Goal: Task Accomplishment & Management: Use online tool/utility

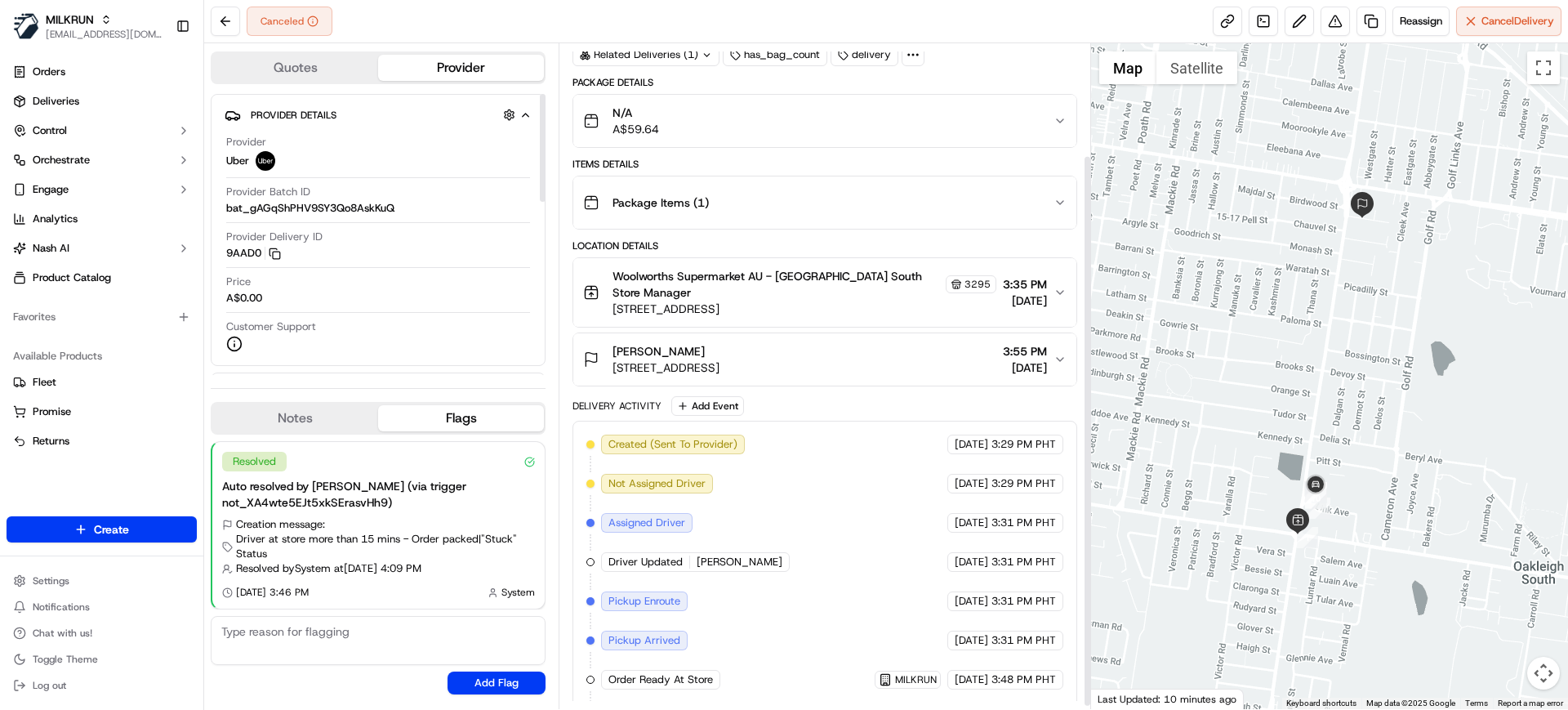
scroll to position [139, 0]
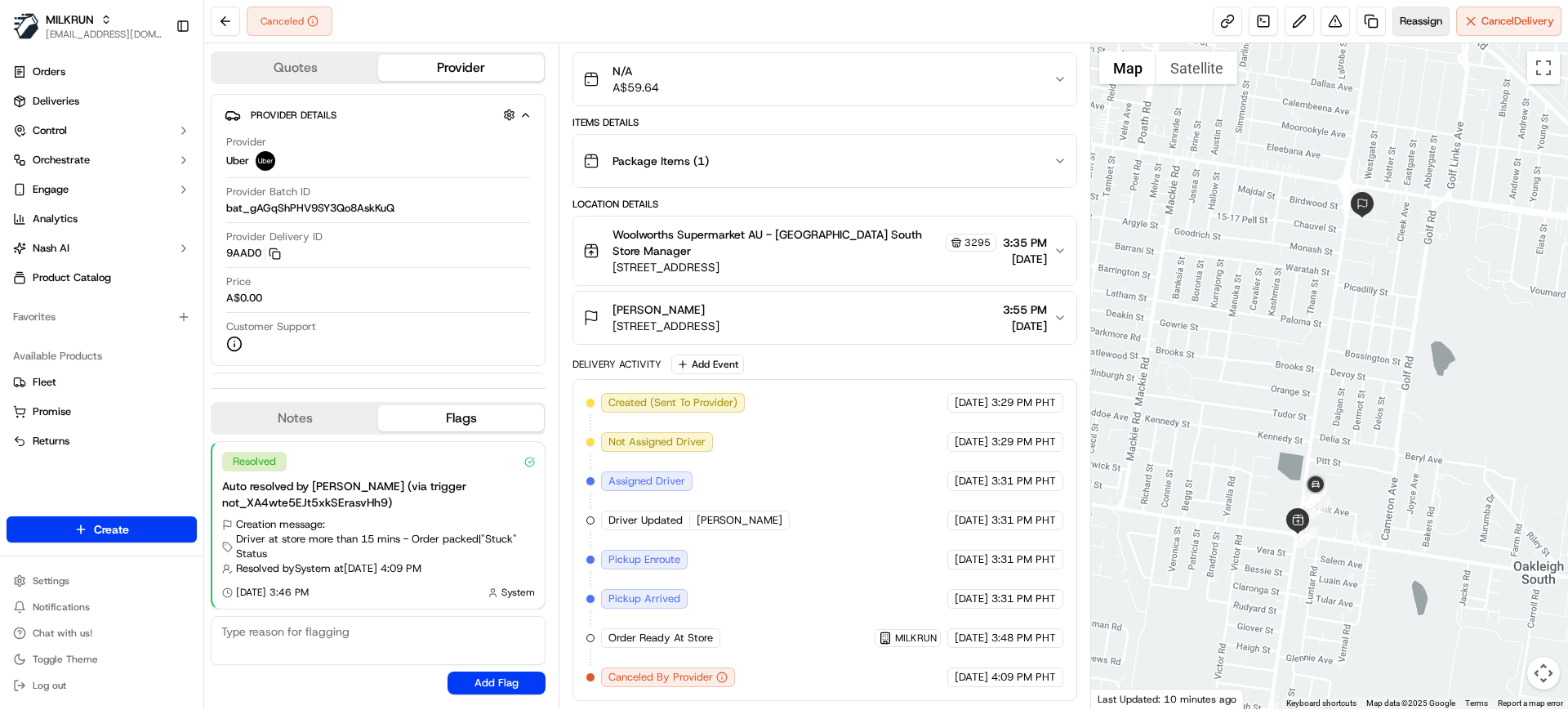
click at [1415, 22] on span "Reassign" at bounding box center [1422, 20] width 42 height 14
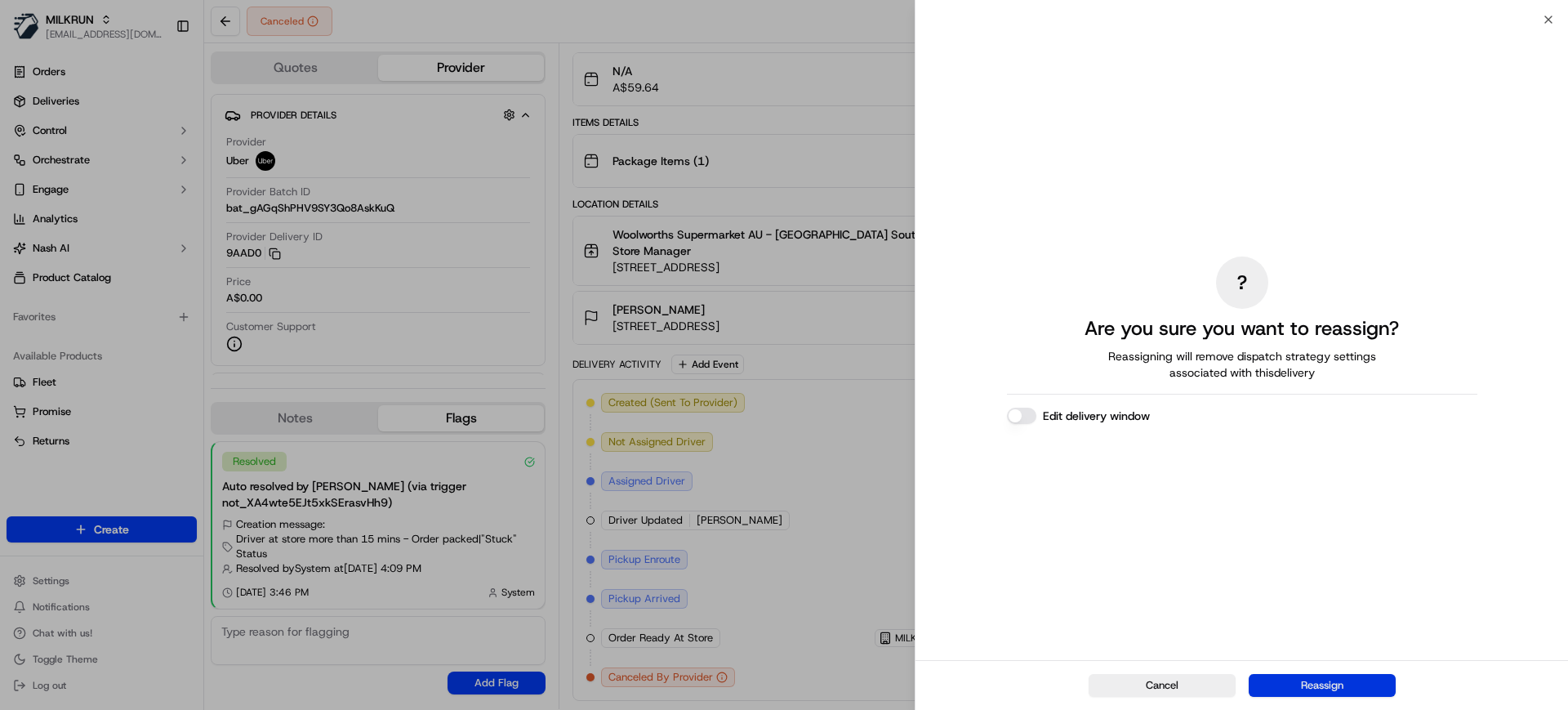
click at [1318, 696] on button "Reassign" at bounding box center [1322, 686] width 147 height 23
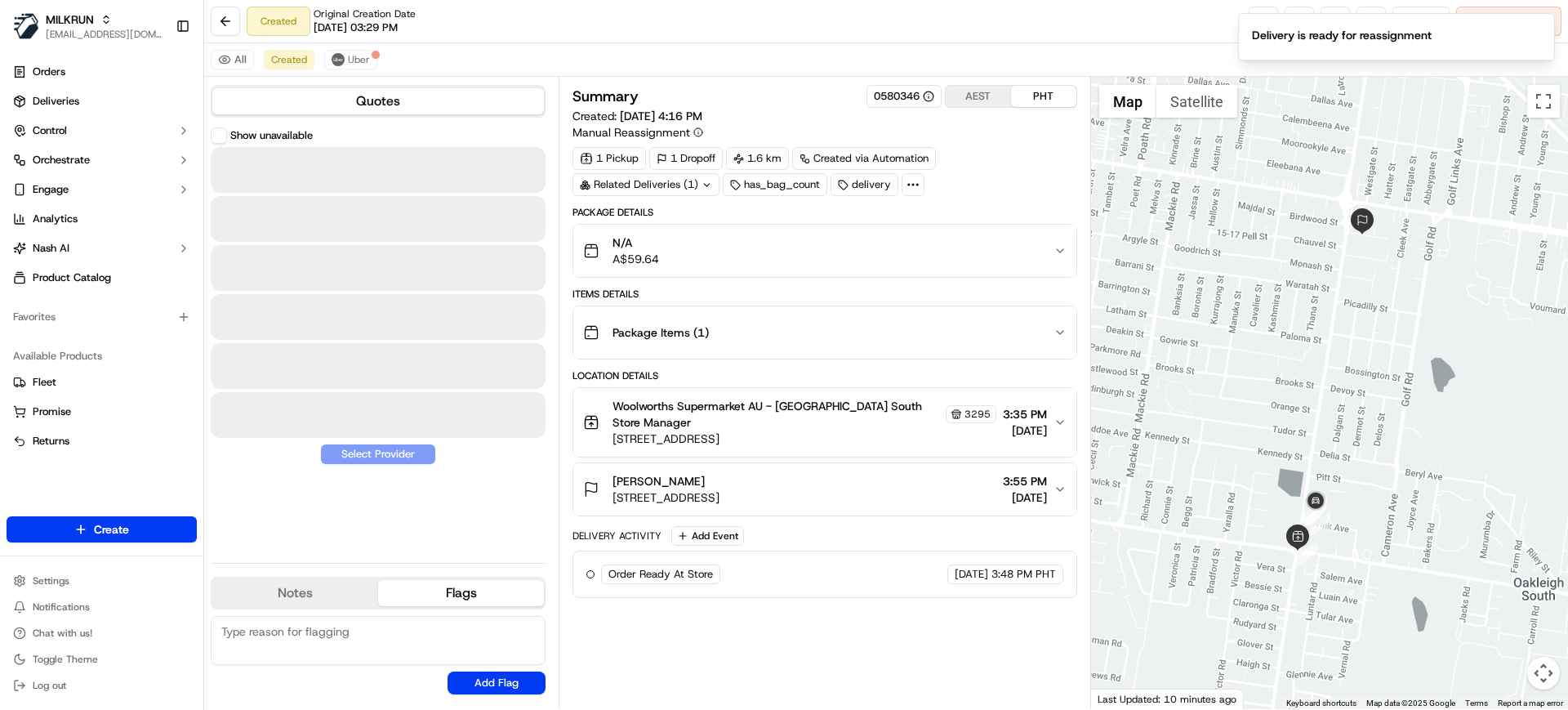
scroll to position [0, 0]
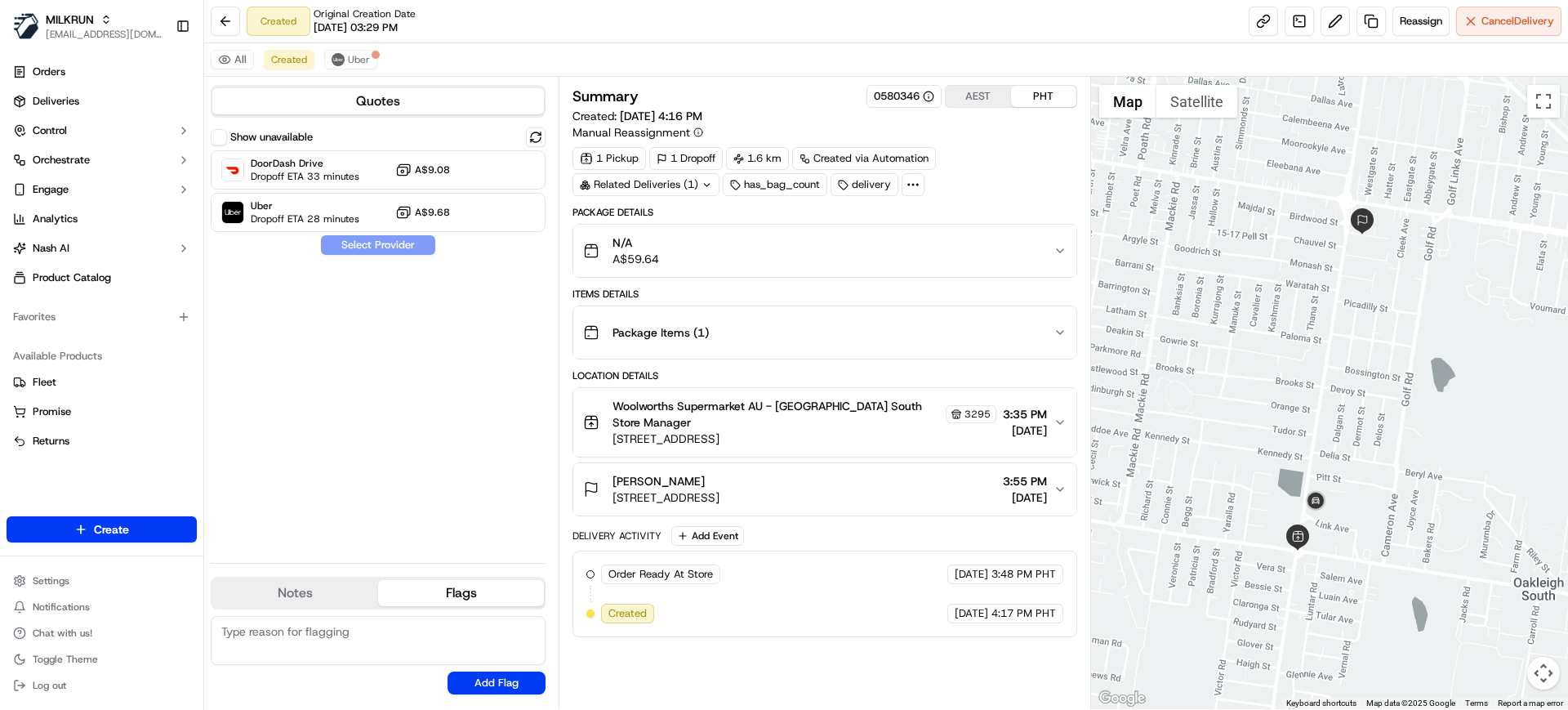
click at [414, 361] on div "Show unavailable DoorDash Drive Dropoff ETA 33 minutes A$9.08 Uber Dropoff ETA …" at bounding box center [378, 338] width 335 height 422
click at [454, 206] on div "Uber Dropoff ETA 28 minutes A$9.68" at bounding box center [378, 212] width 335 height 39
click at [397, 245] on button "Assign Provider" at bounding box center [378, 245] width 116 height 19
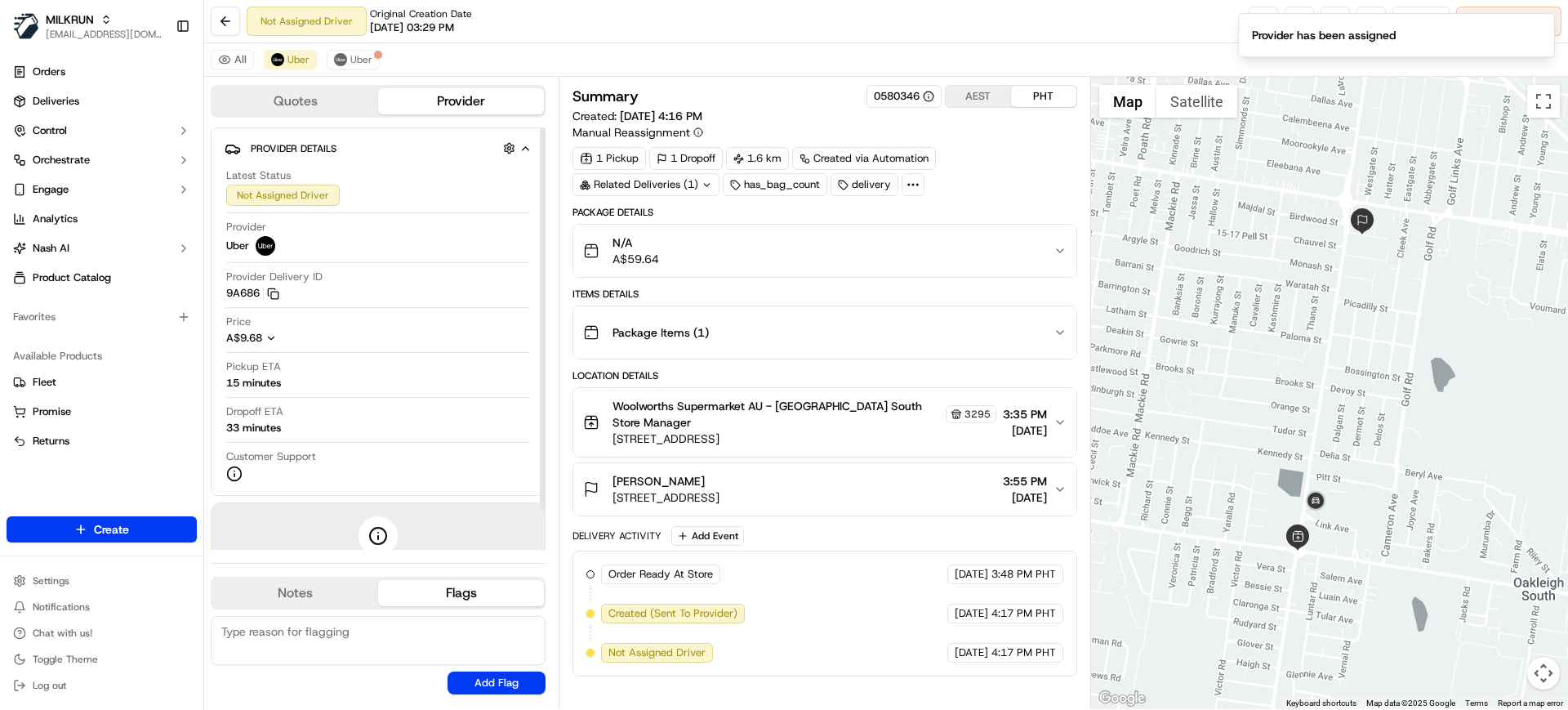
click at [543, 20] on div "Not Assigned Driver Original Creation Date 09/15/2025 03:29 PM Reassign Cancel …" at bounding box center [886, 21] width 1364 height 43
drag, startPoint x: 1136, startPoint y: 48, endPoint x: 1237, endPoint y: 35, distance: 101.8
click at [1140, 46] on div "All Uber Uber" at bounding box center [886, 60] width 1364 height 34
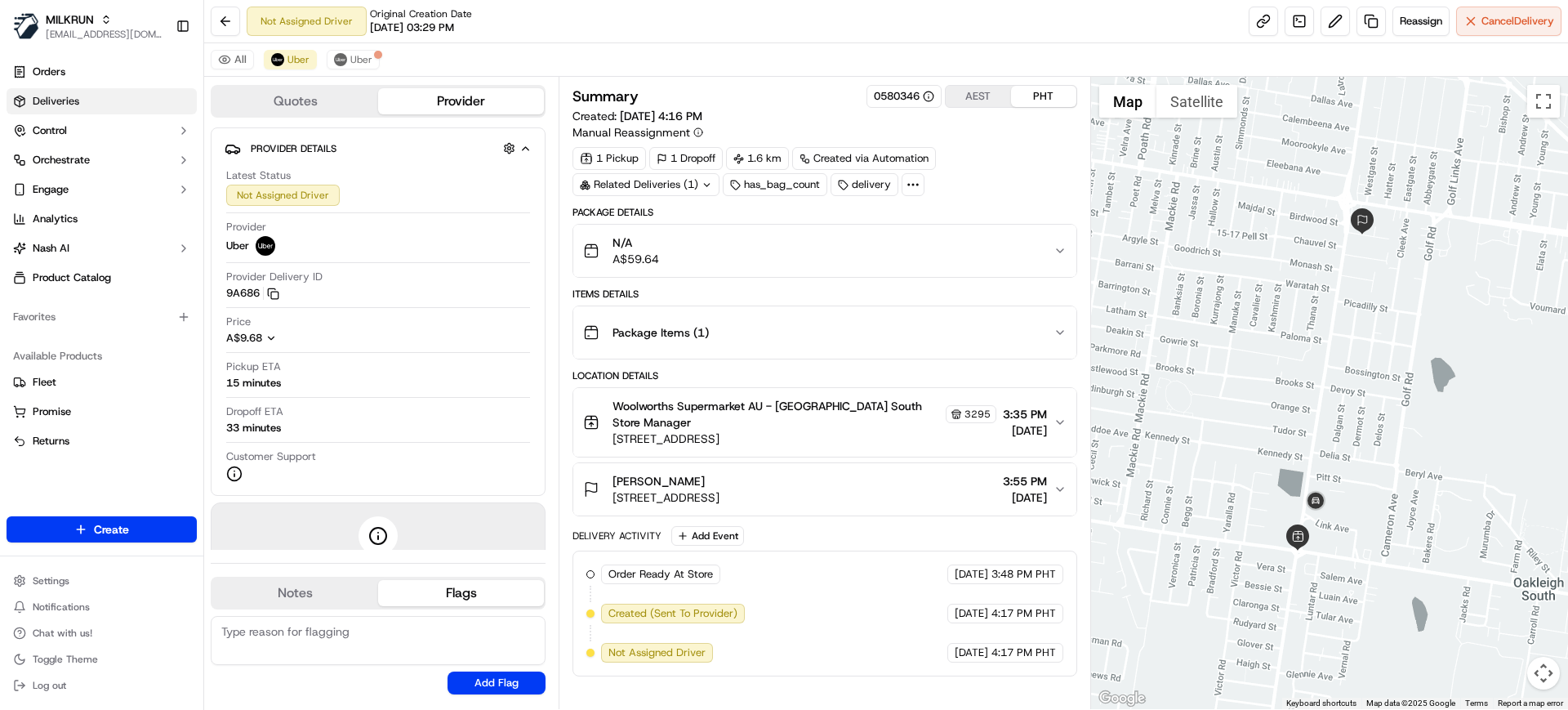
click at [56, 107] on span "Deliveries" at bounding box center [56, 101] width 46 height 14
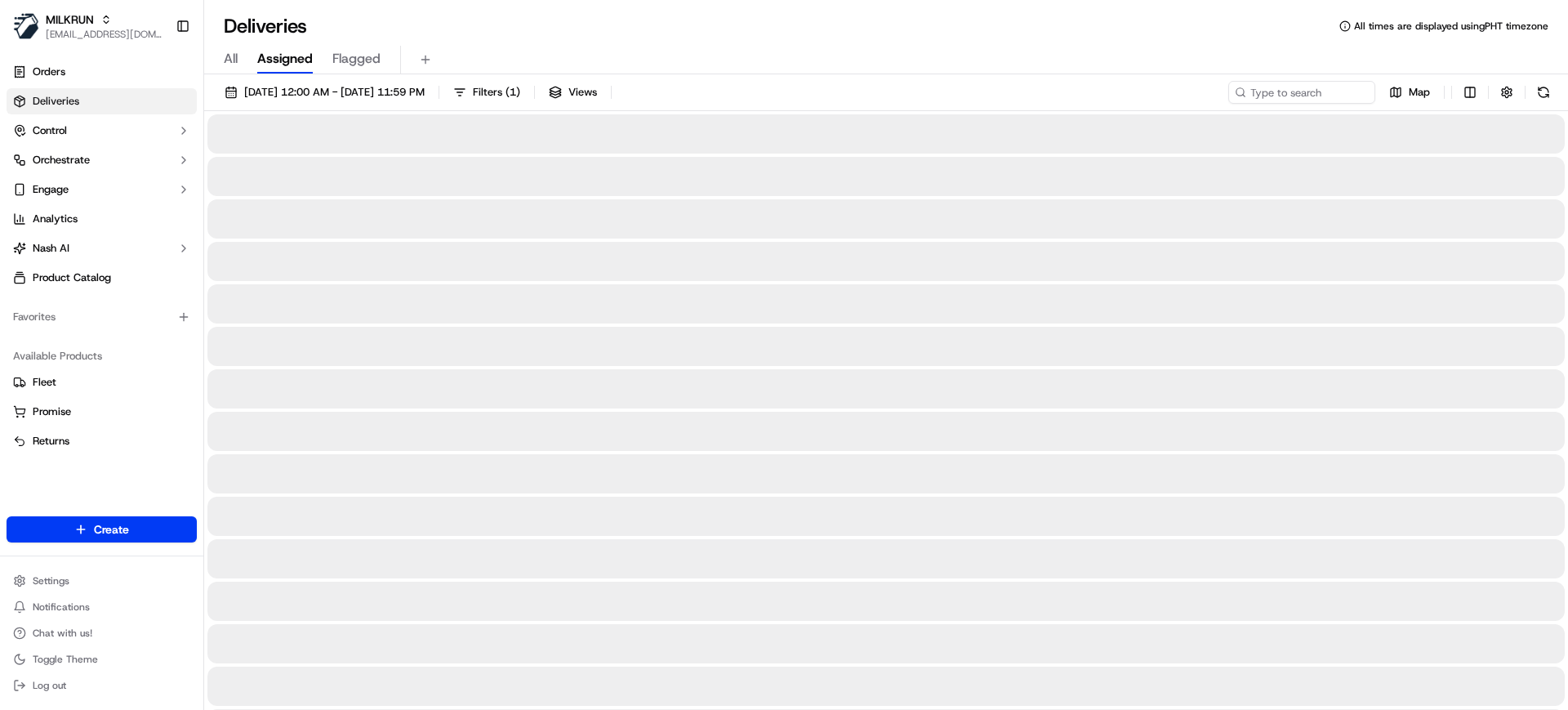
click at [231, 61] on span "All" at bounding box center [231, 59] width 13 height 19
click at [1263, 92] on input at bounding box center [1277, 92] width 196 height 23
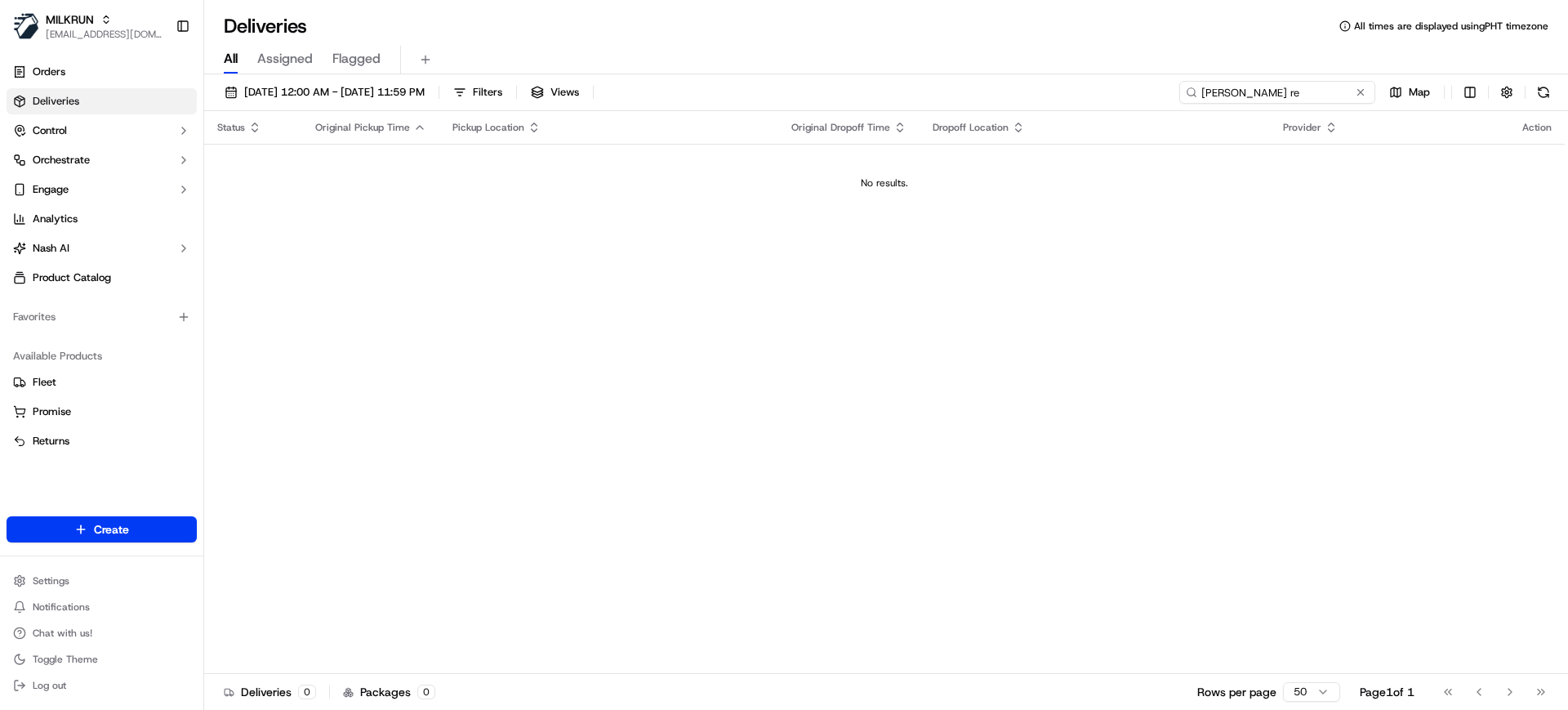
click at [1239, 93] on input "Kelvin re" at bounding box center [1277, 92] width 196 height 23
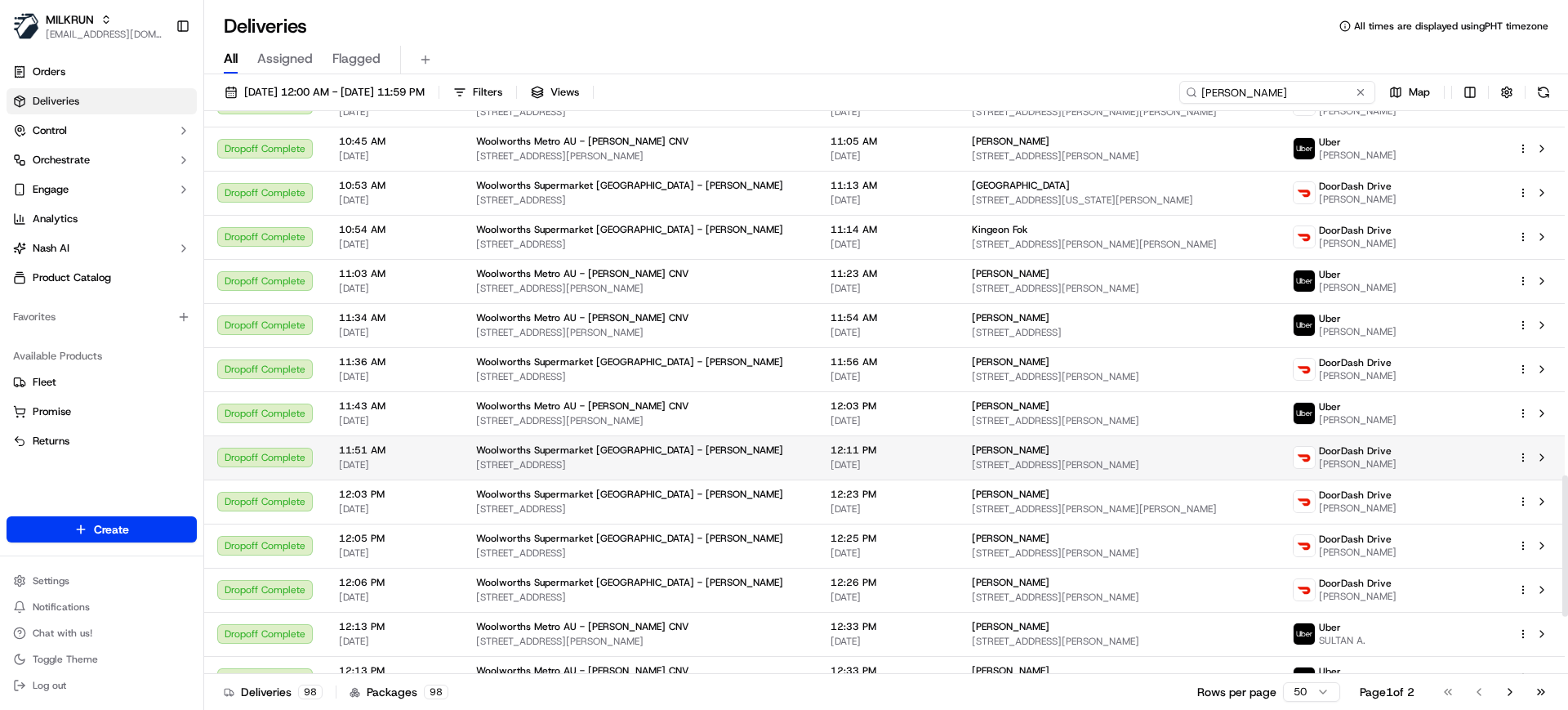
scroll to position [1677, 0]
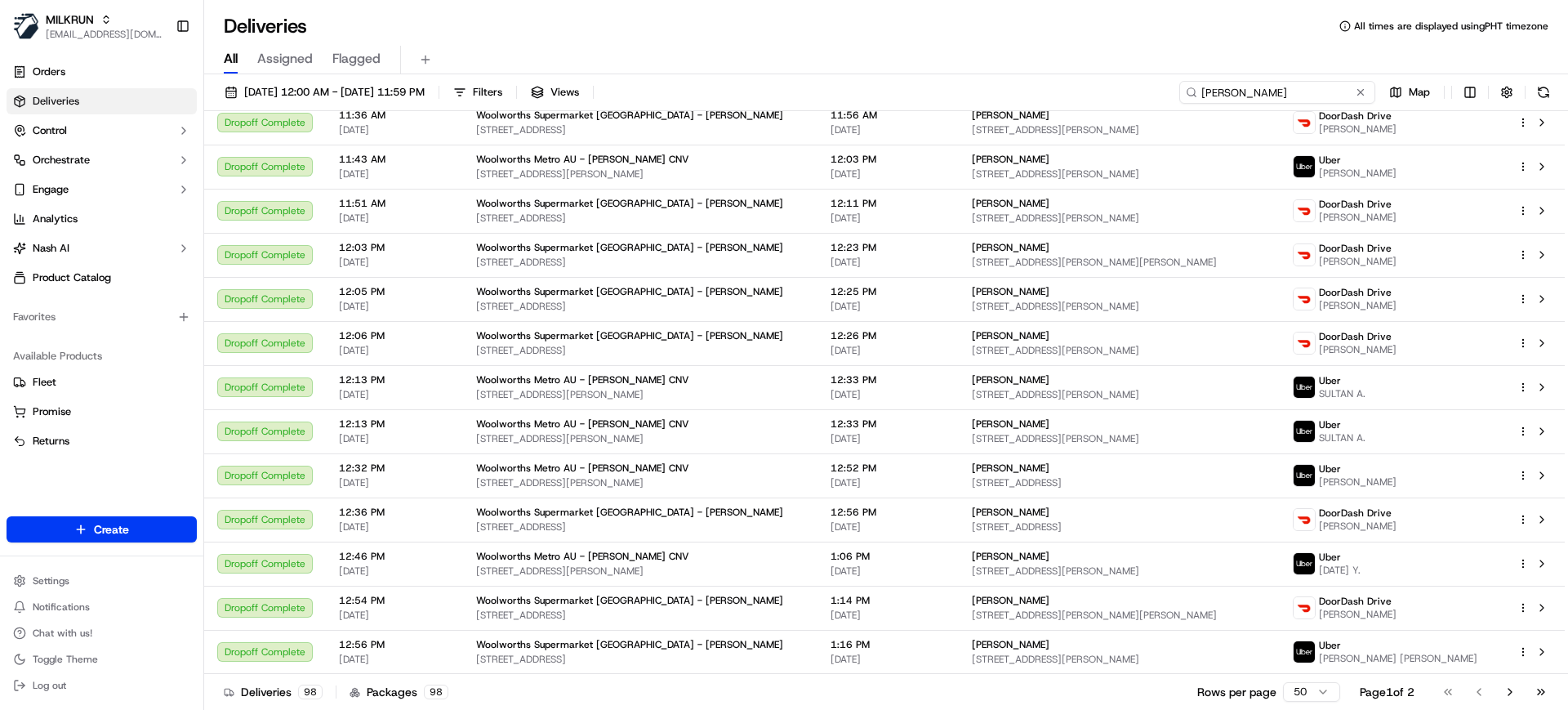
click at [1278, 94] on input "Kelvin Grove" at bounding box center [1277, 92] width 196 height 23
paste input "e5953f50-afdb-4a37-a5f9-d1612ea1273c"
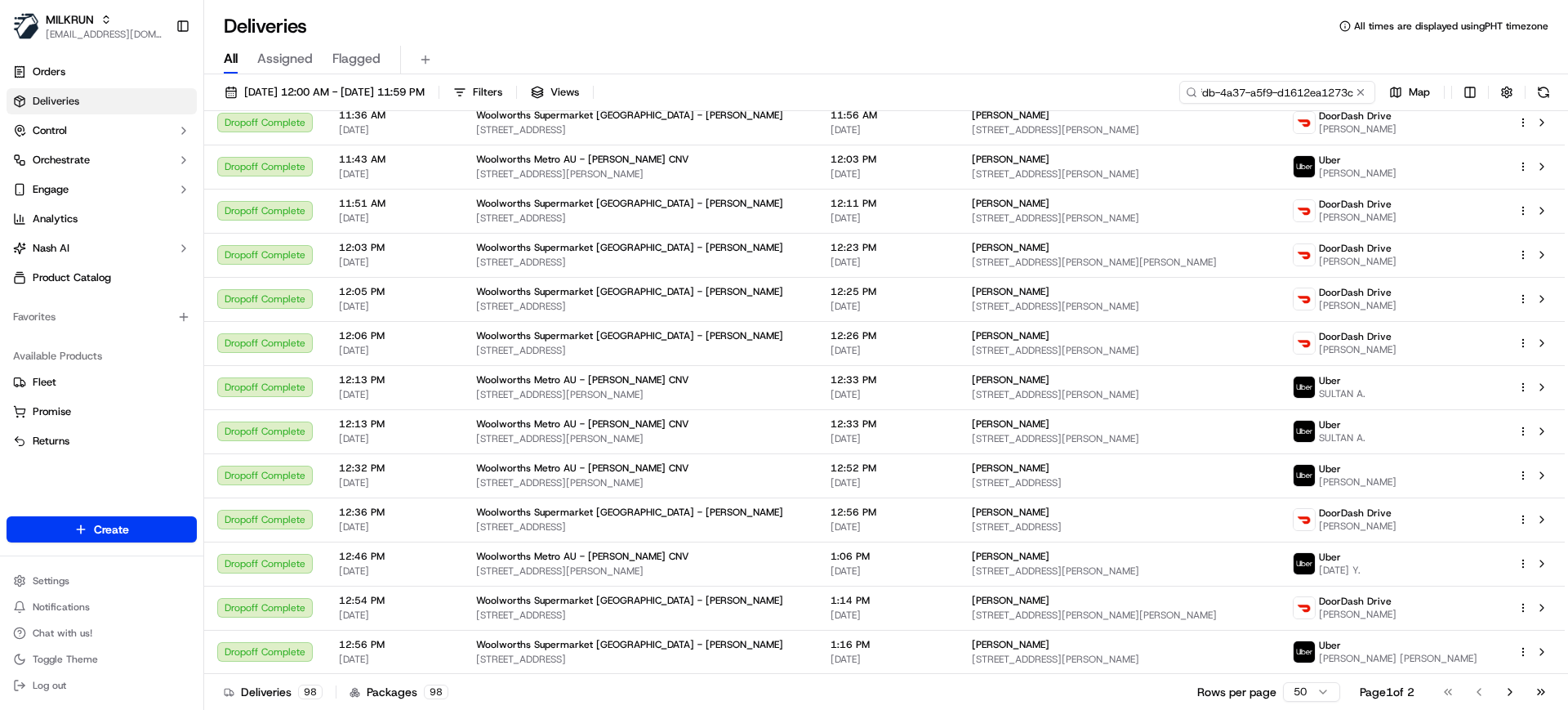
type input "e5953f50-afdb-4a37-a5f9-d1612ea1273c"
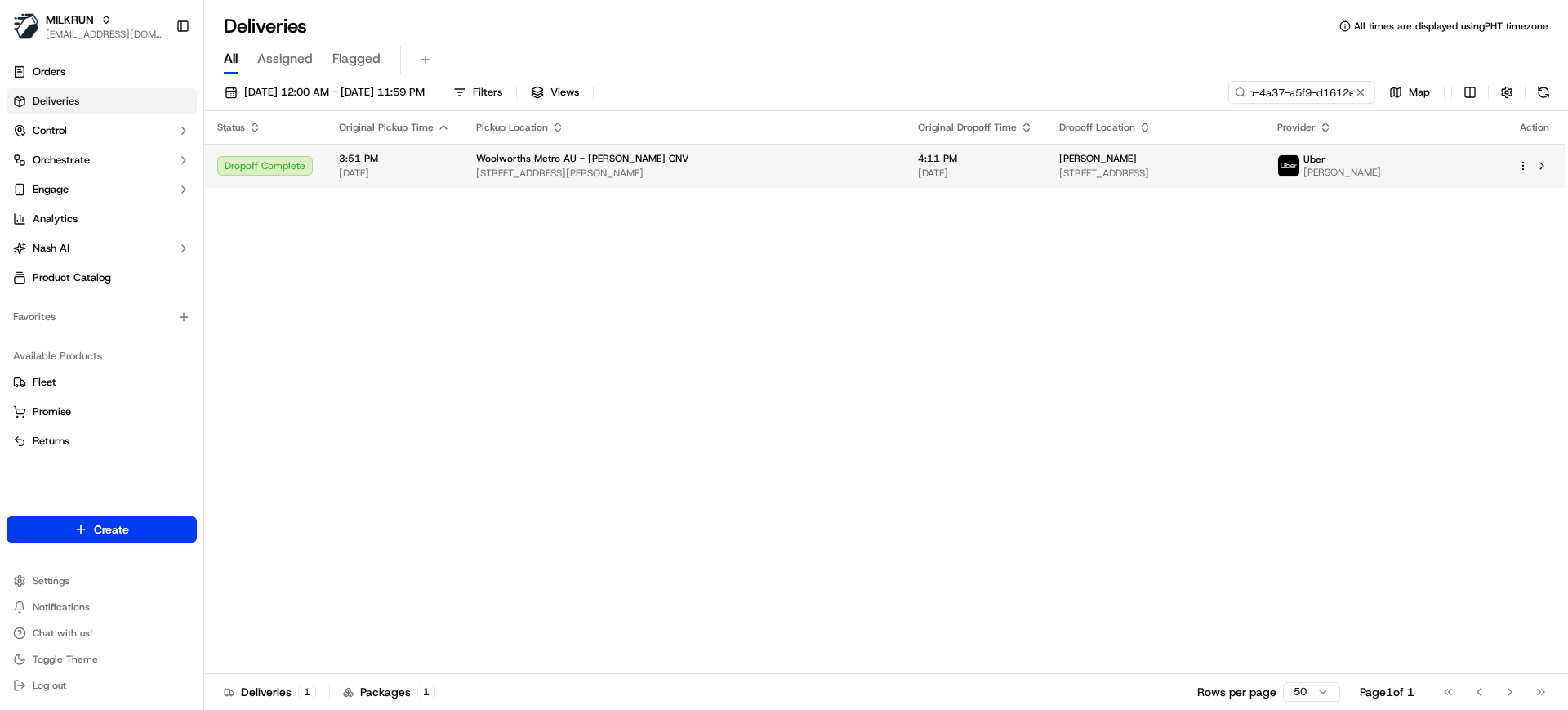
click at [905, 159] on td "4:11 PM 15/09/2025" at bounding box center [975, 165] width 141 height 44
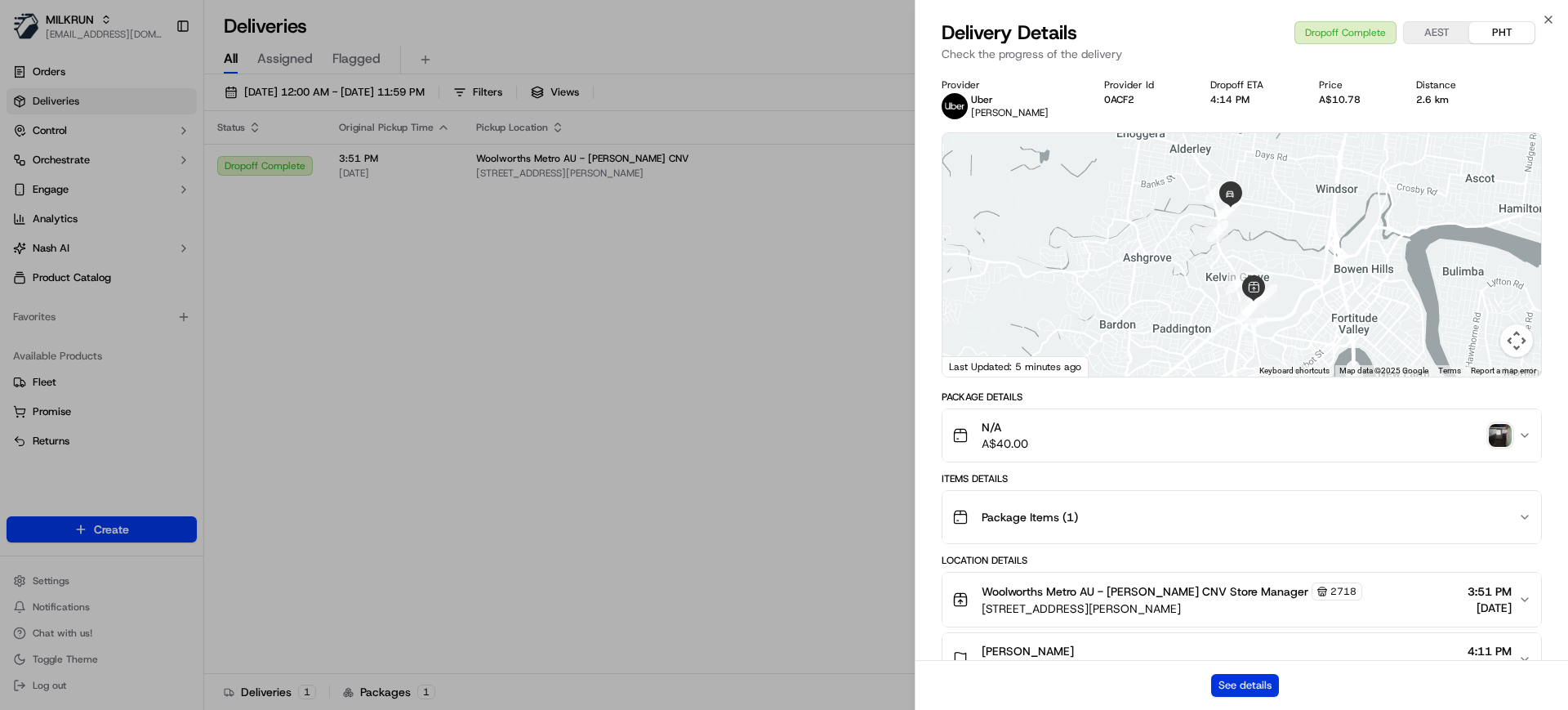
click at [1255, 680] on button "See details" at bounding box center [1245, 686] width 67 height 23
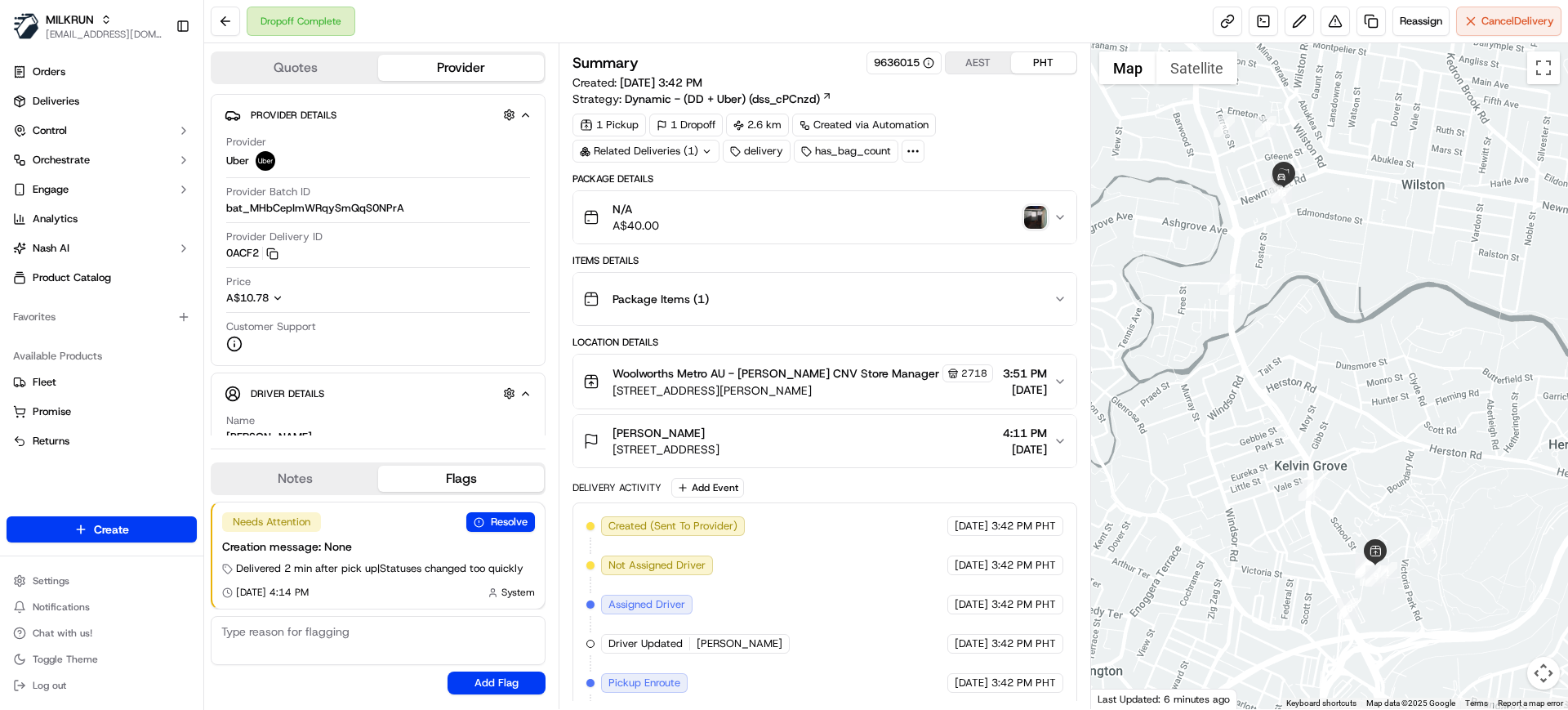
drag, startPoint x: 718, startPoint y: 436, endPoint x: 605, endPoint y: 435, distance: 113.0
click at [605, 435] on div "Bruce McNairn Unit 1/19 Baradine St, Newmarket, QLD 4051, AU" at bounding box center [651, 442] width 137 height 33
copy span "[PERSON_NAME]"
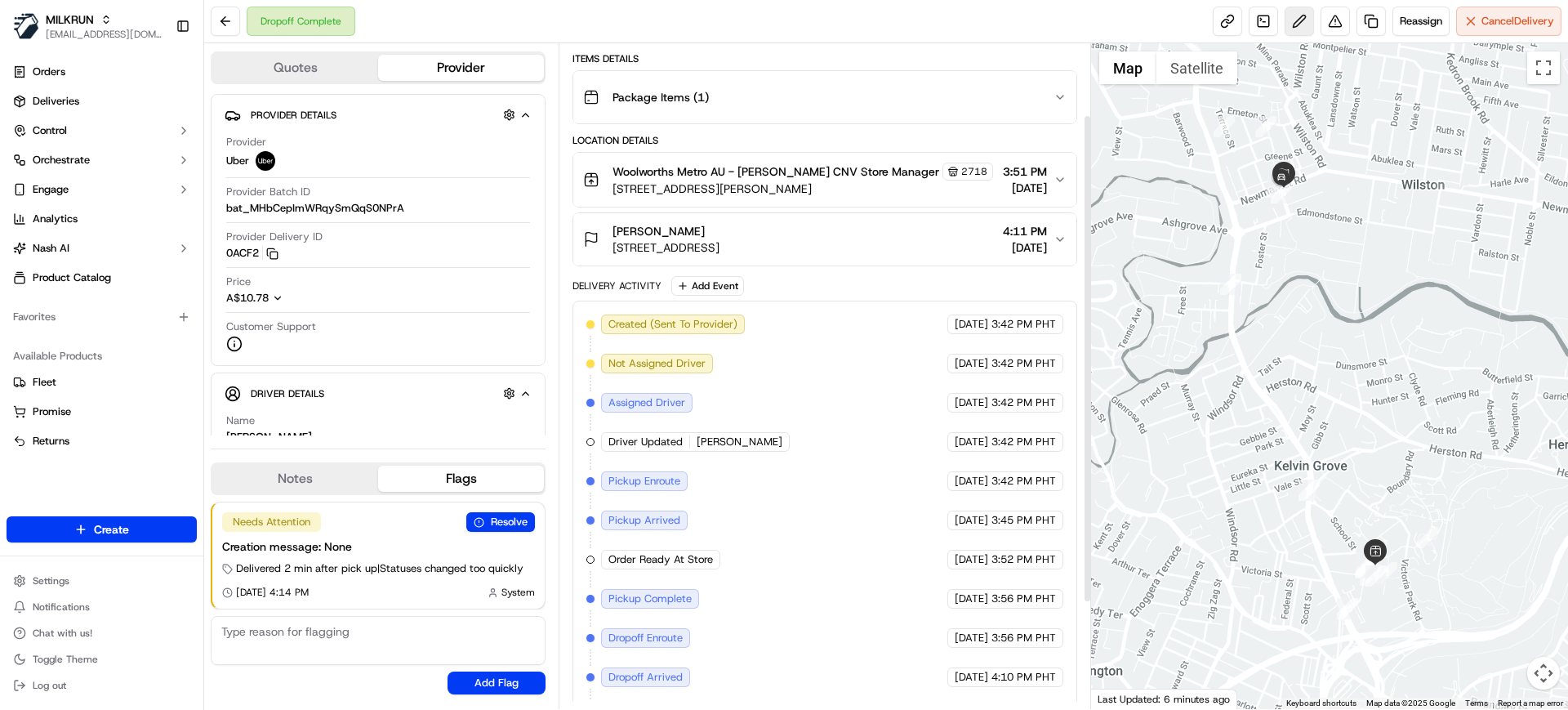
scroll to position [204, 0]
click at [1369, 17] on link at bounding box center [1372, 21] width 30 height 30
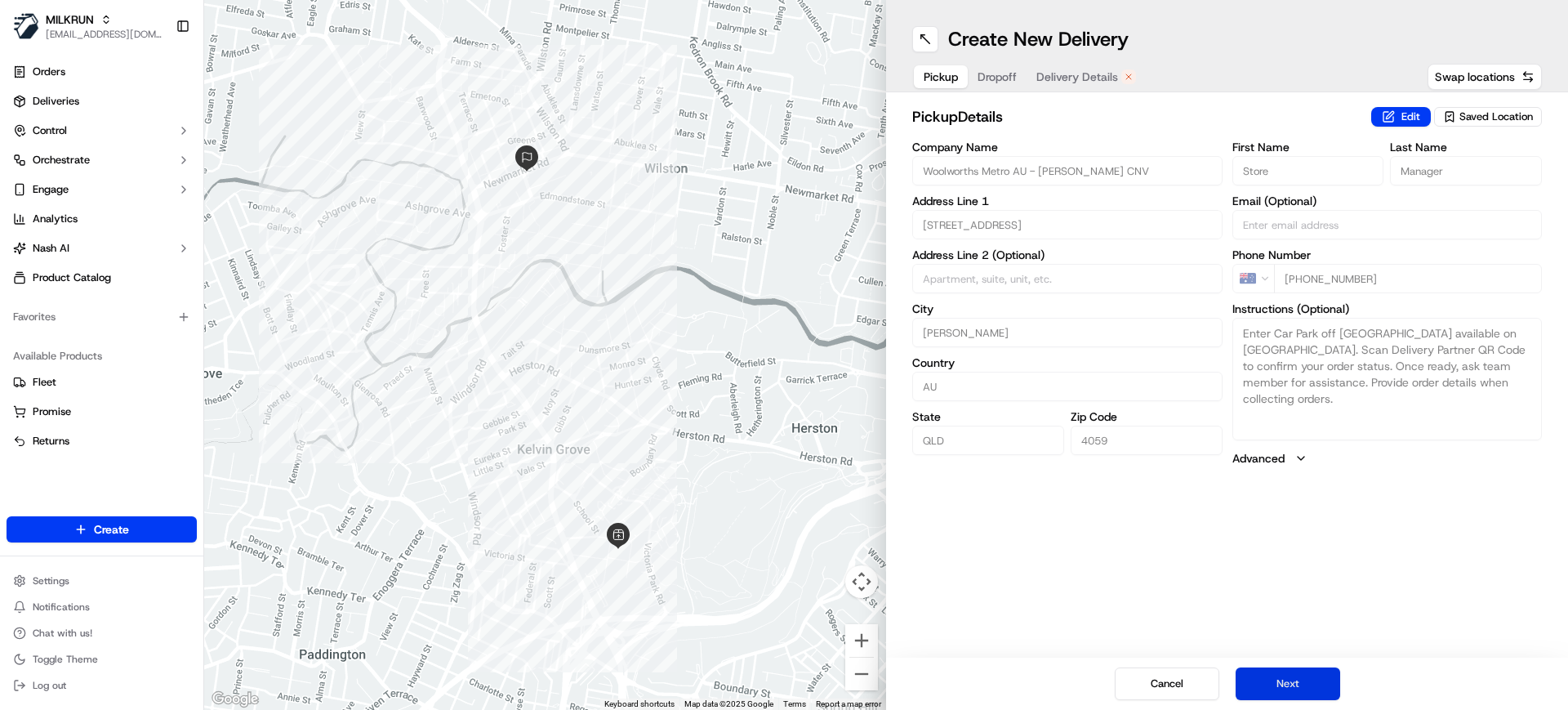
click at [1307, 672] on button "Next" at bounding box center [1288, 684] width 105 height 33
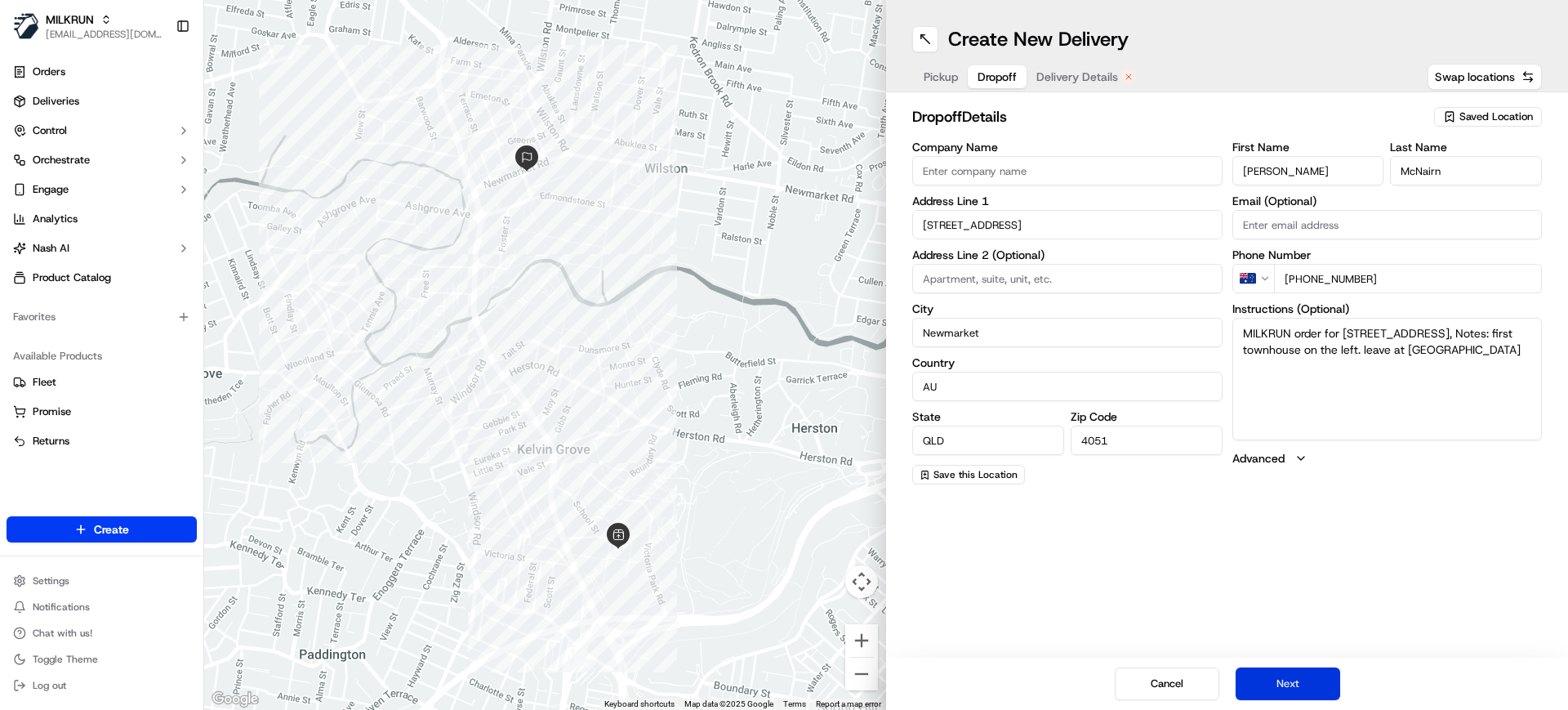
click at [1306, 676] on button "Next" at bounding box center [1288, 684] width 105 height 33
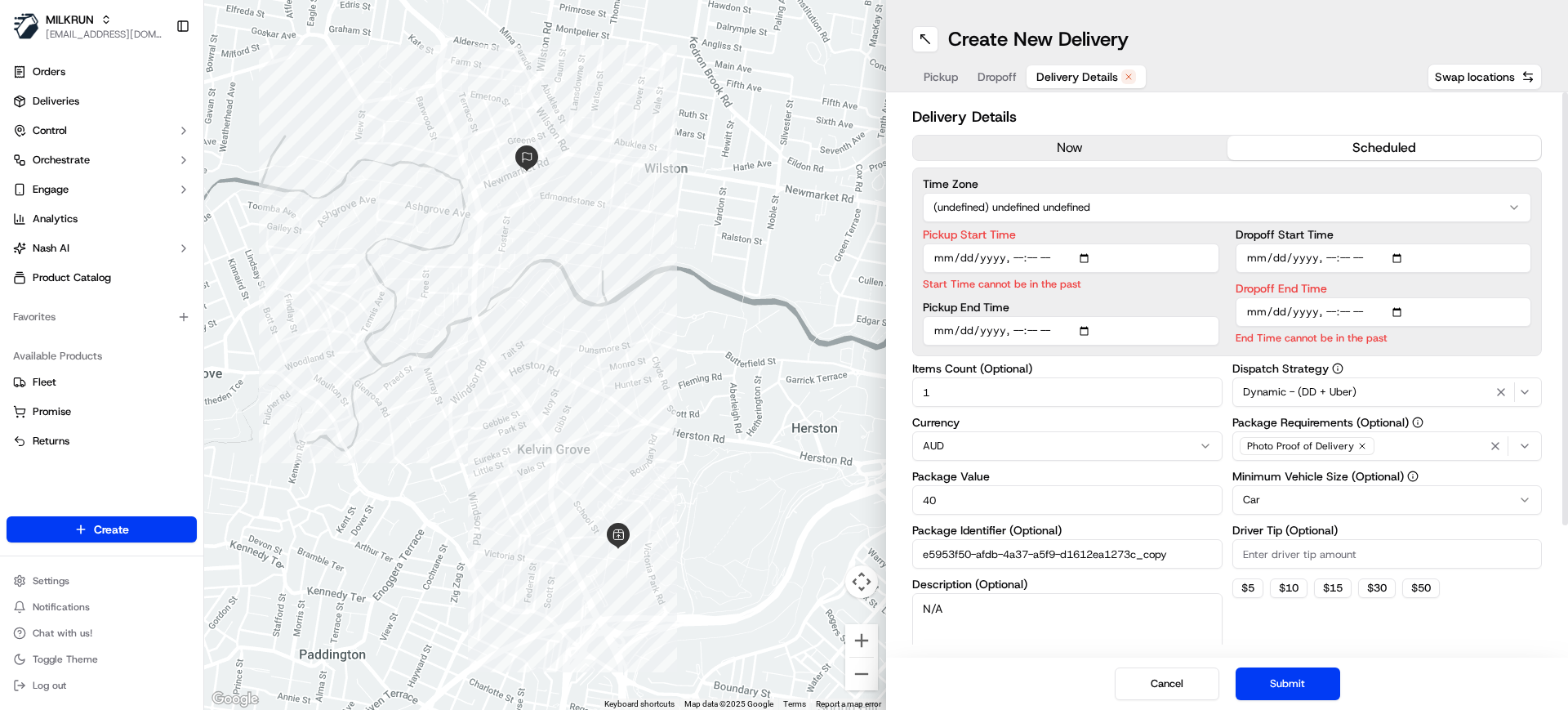
click at [1046, 155] on button "now" at bounding box center [1070, 147] width 315 height 24
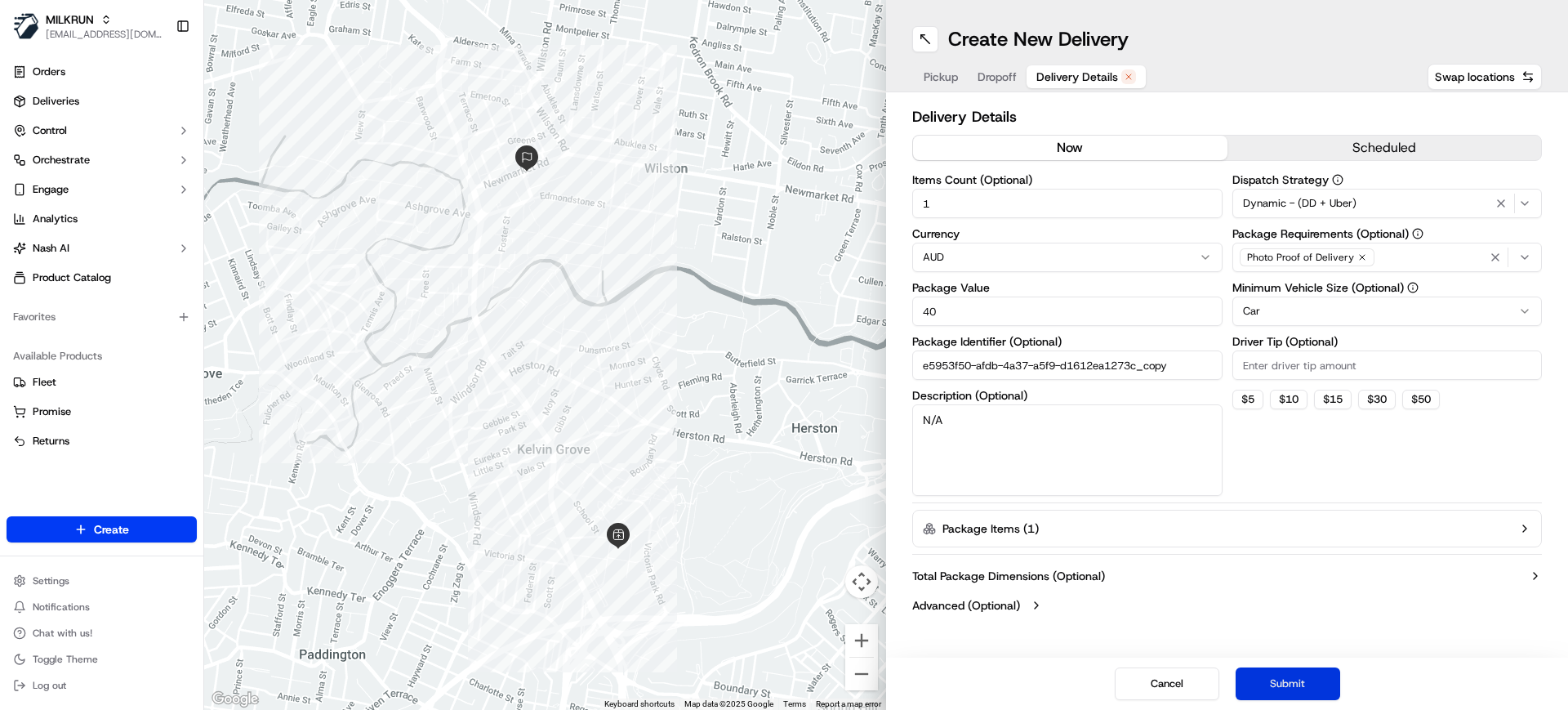
click at [1298, 695] on button "Submit" at bounding box center [1288, 684] width 105 height 33
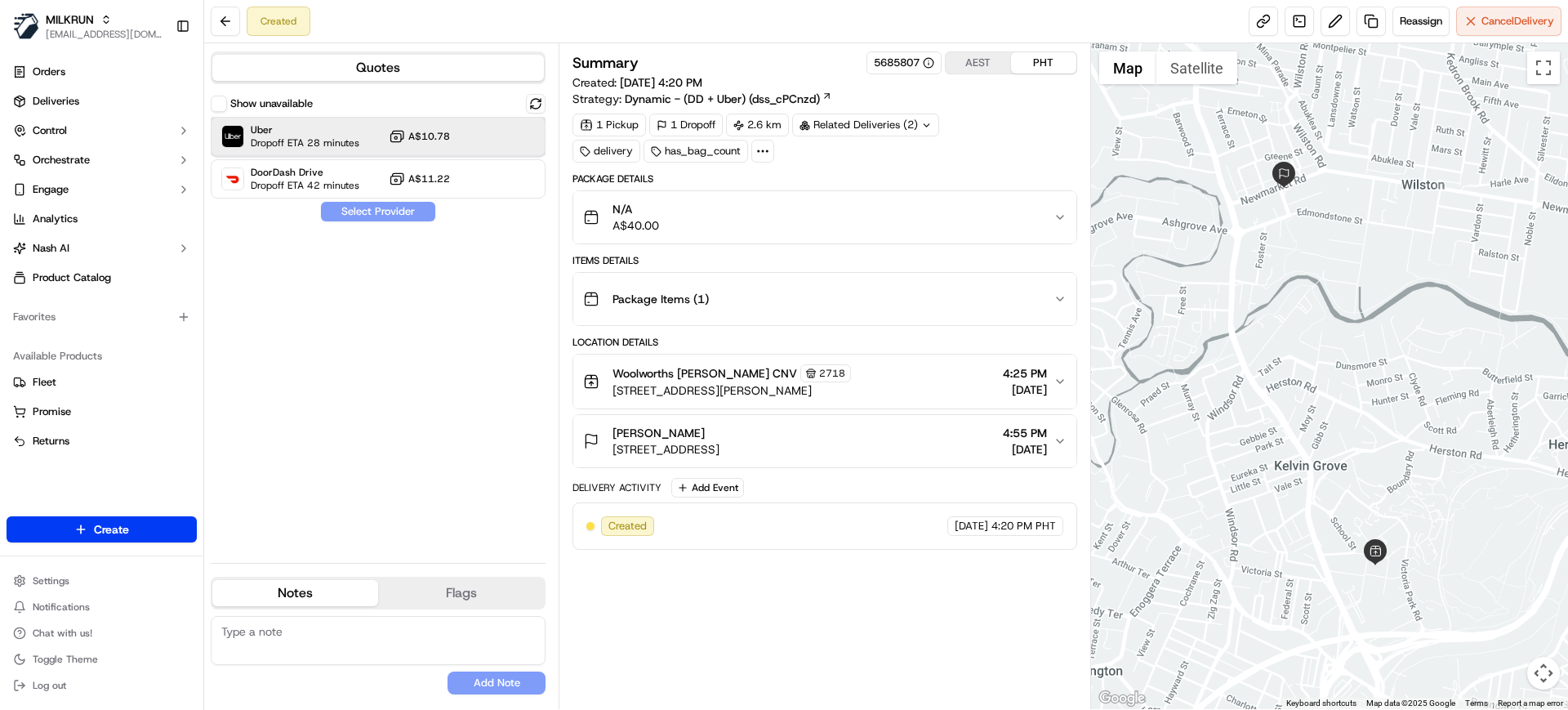
click at [361, 139] on div "Uber Dropoff ETA 28 minutes A$10.78" at bounding box center [378, 136] width 335 height 39
click at [362, 209] on button "Assign Provider" at bounding box center [378, 212] width 116 height 19
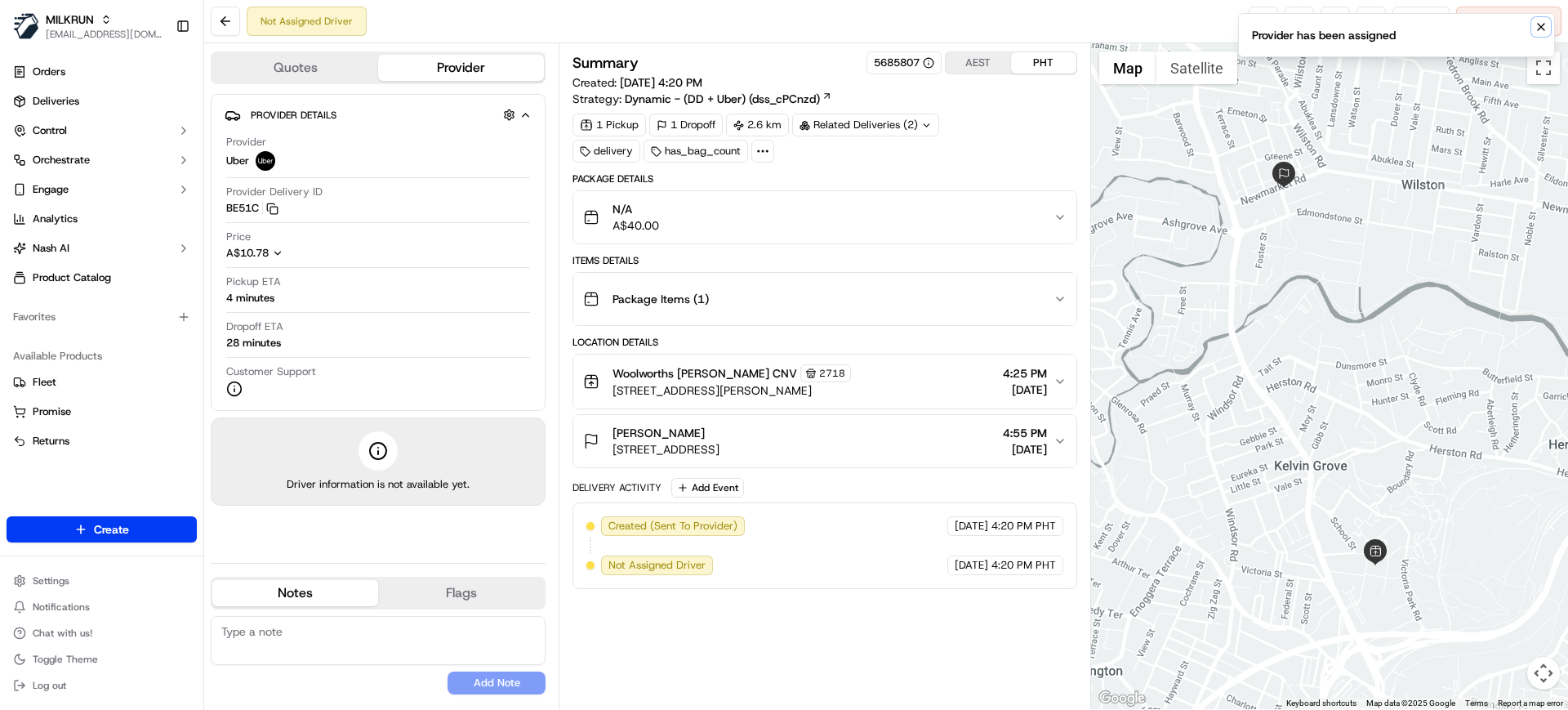
click at [1540, 24] on icon "Notifications (F8)" at bounding box center [1542, 27] width 13 height 13
click at [1252, 28] on link at bounding box center [1263, 21] width 30 height 30
drag, startPoint x: 675, startPoint y: 374, endPoint x: 768, endPoint y: 376, distance: 93.0
click at [768, 376] on span "Woolworths Kelvin Grove CNV" at bounding box center [705, 373] width 185 height 16
copy span "Kelvin Grove CNV"
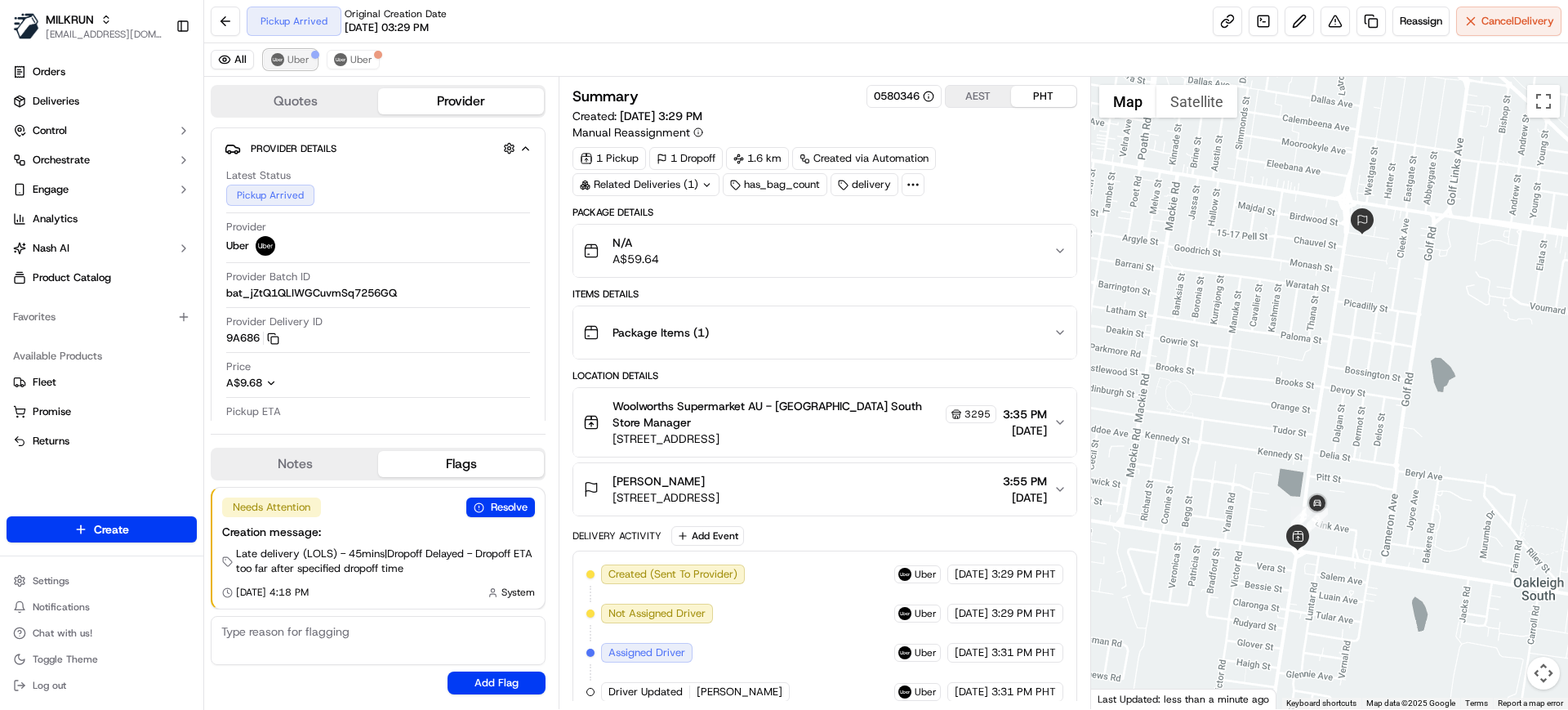
click at [290, 53] on span "Uber" at bounding box center [298, 60] width 22 height 13
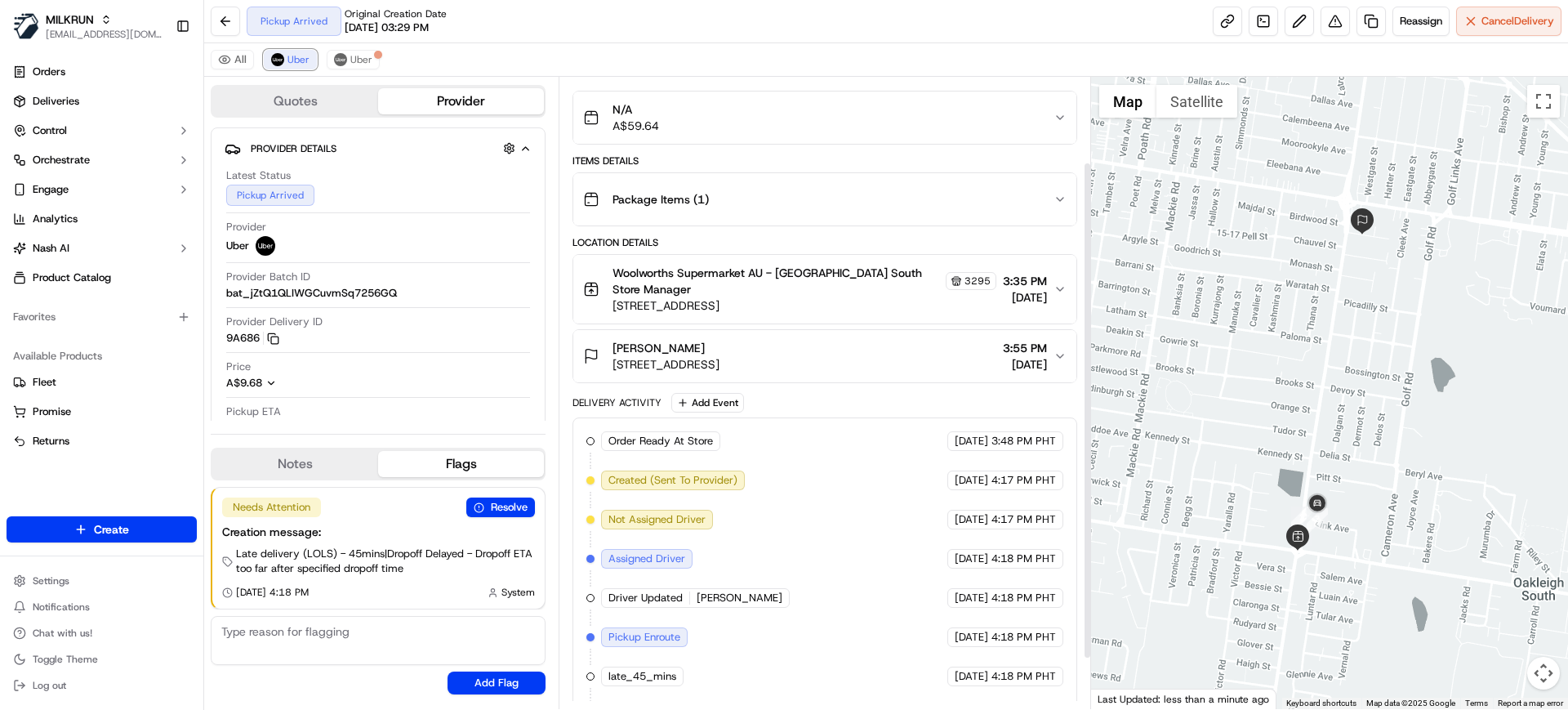
scroll to position [171, 0]
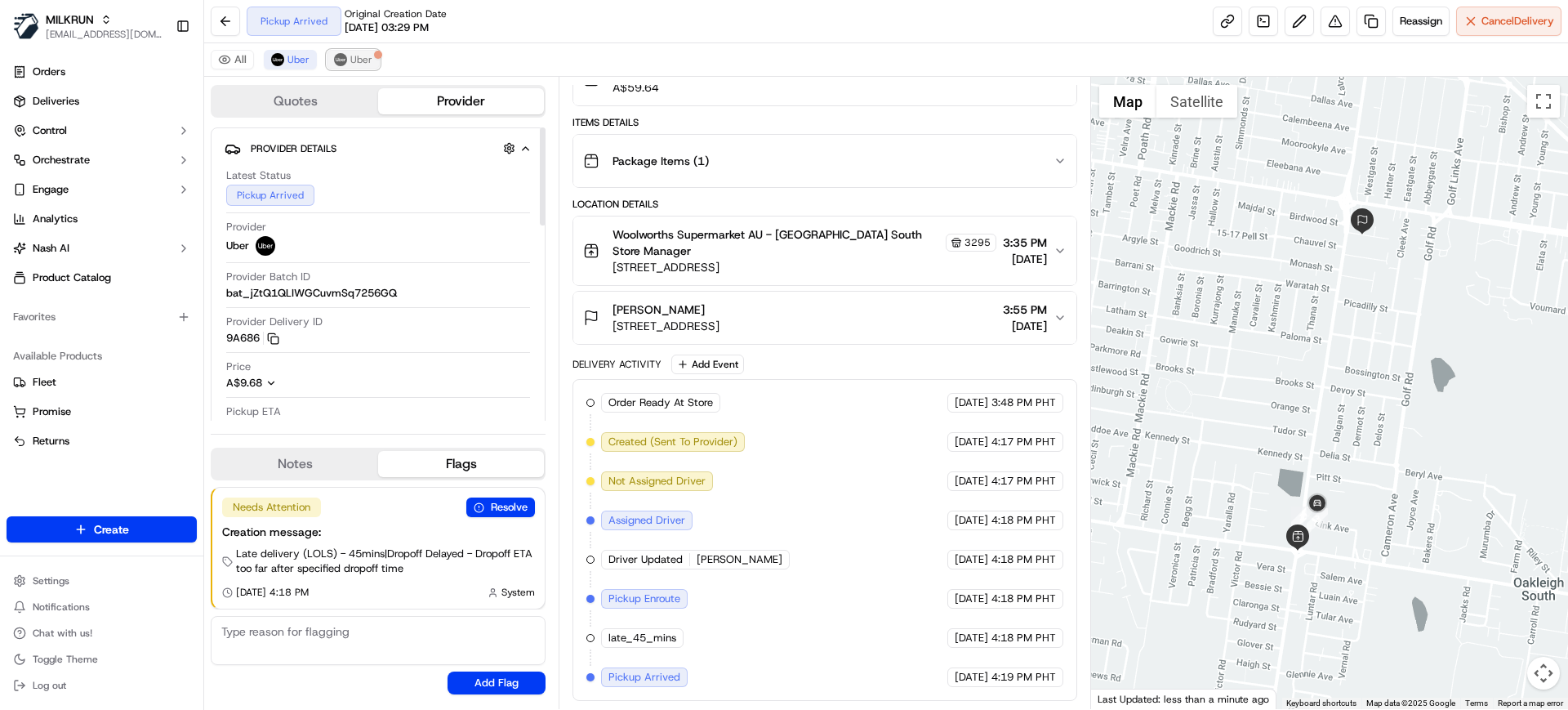
click at [364, 60] on span "Uber" at bounding box center [361, 60] width 22 height 13
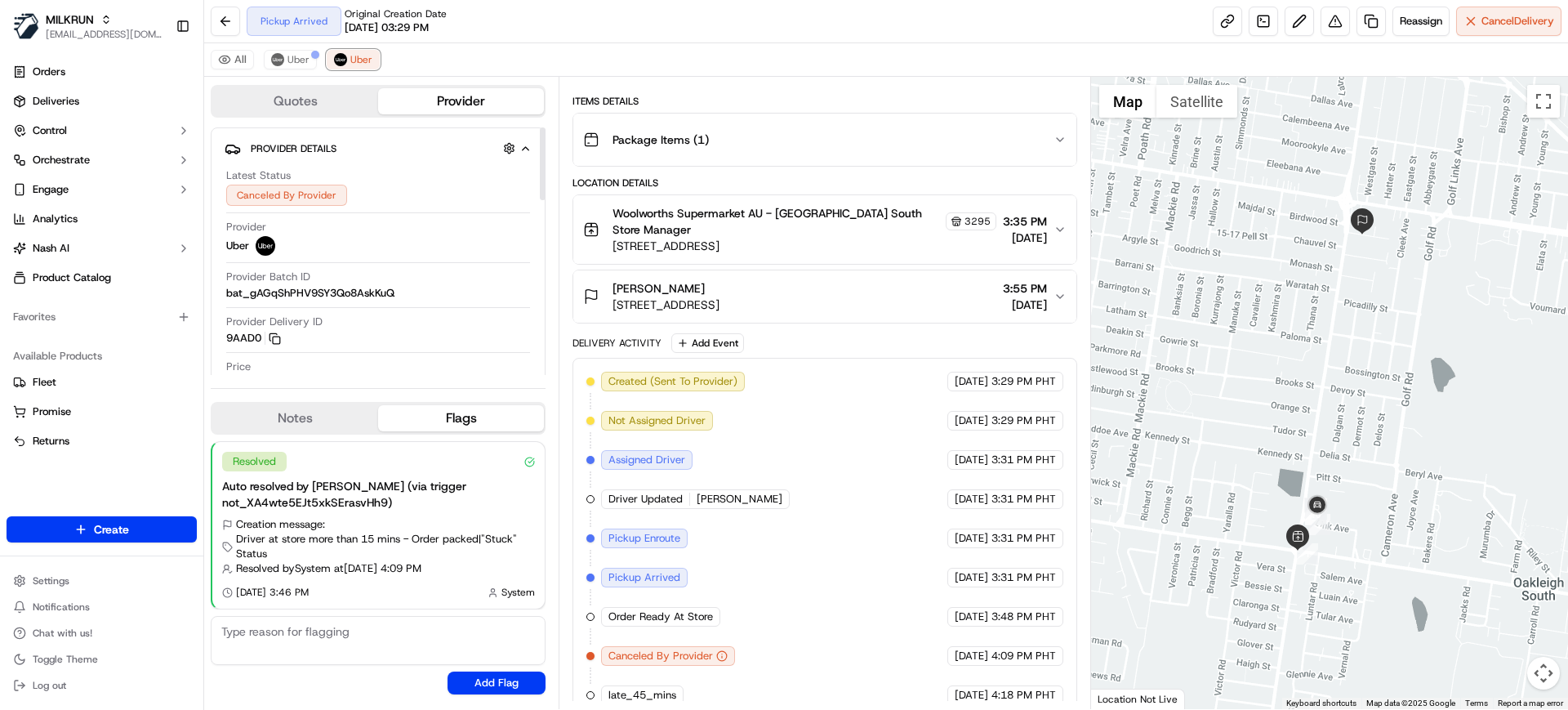
scroll to position [211, 0]
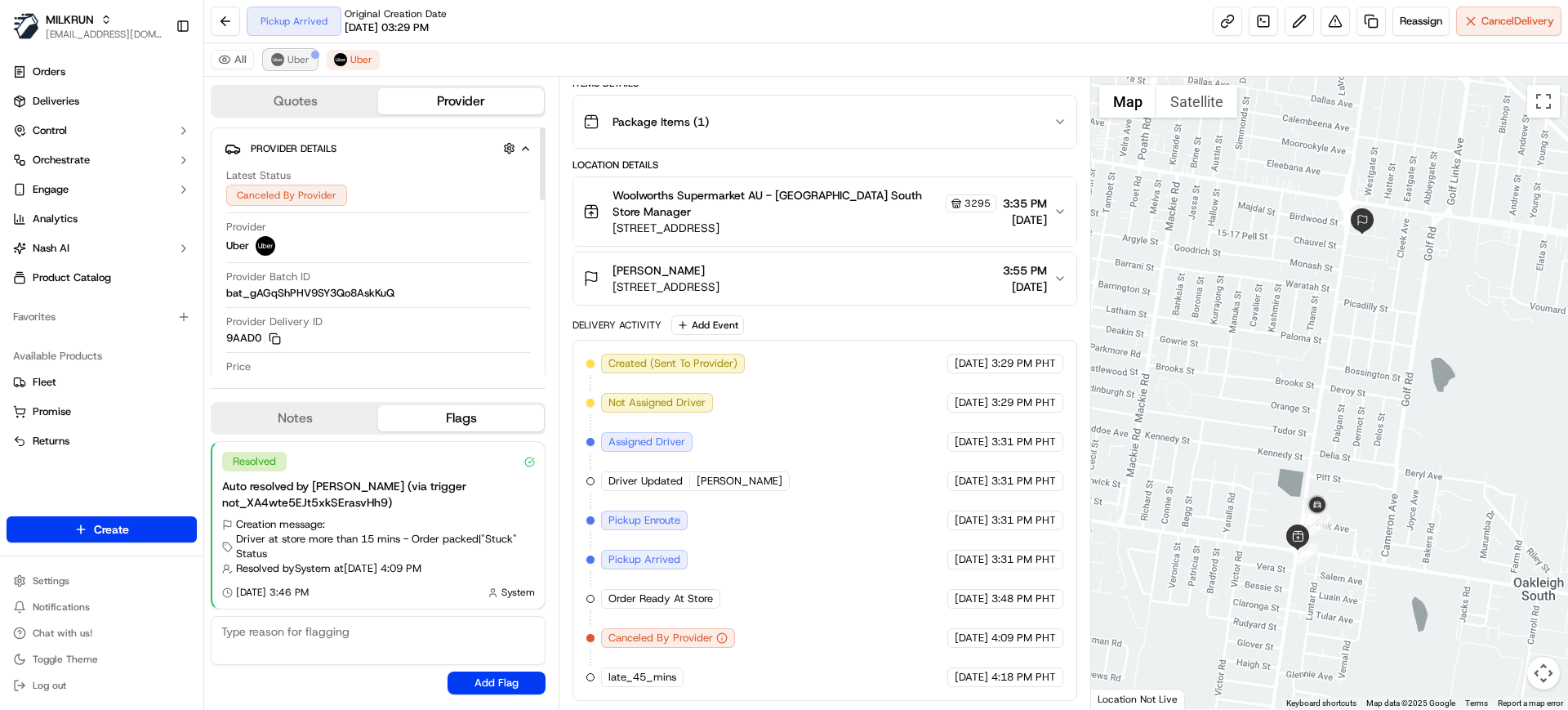
click at [295, 54] on span "Uber" at bounding box center [298, 60] width 22 height 13
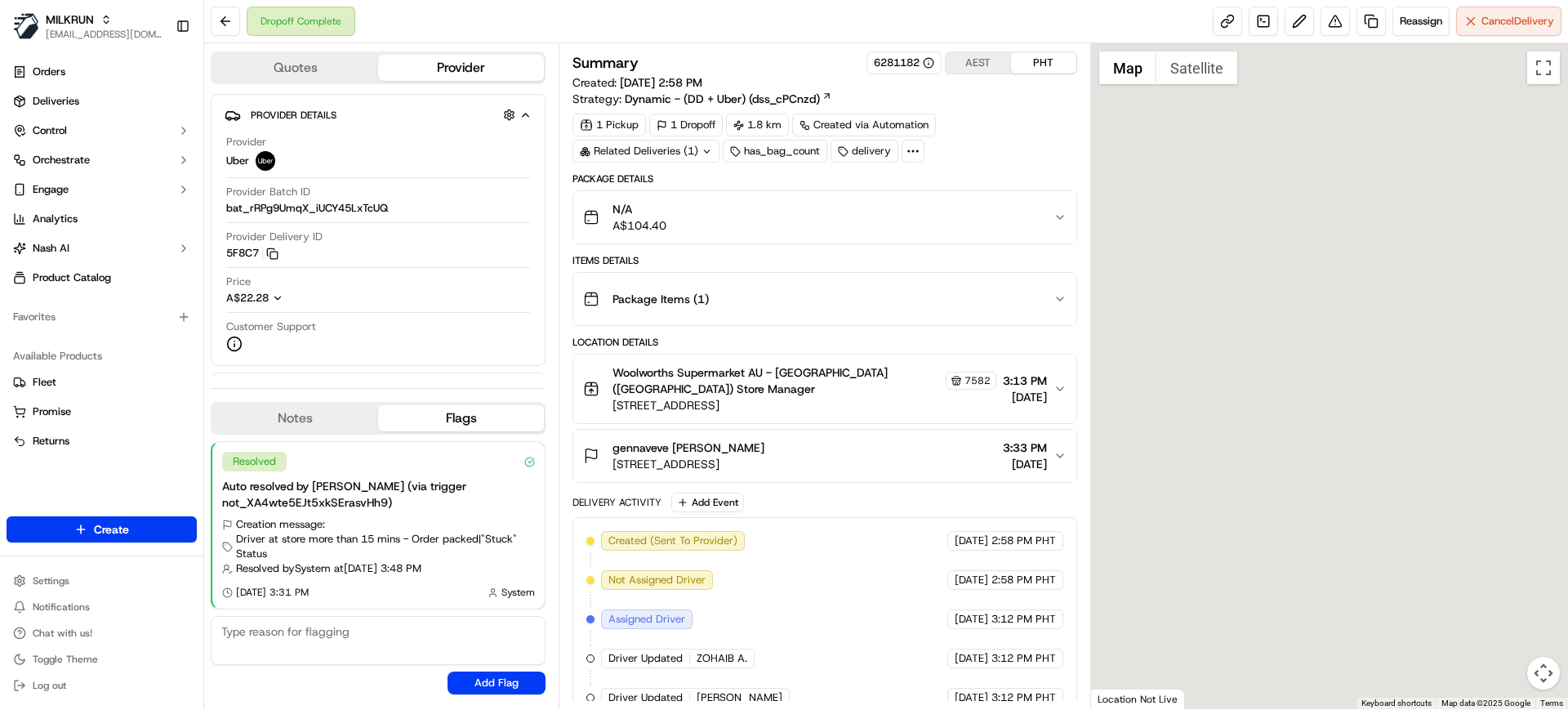
scroll to position [114, 0]
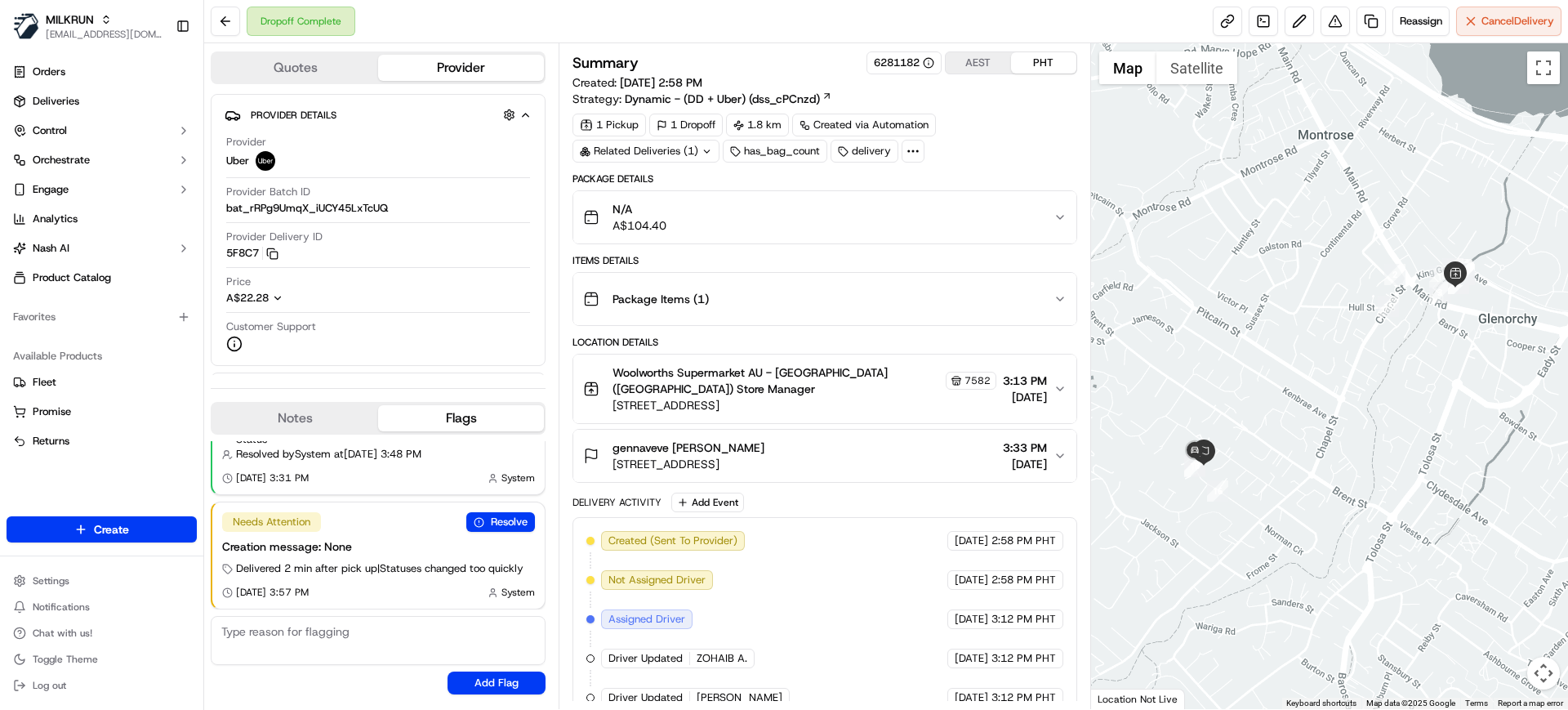
click at [790, 376] on span "Woolworths Supermarket AU - [GEOGRAPHIC_DATA] ([GEOGRAPHIC_DATA]) Store Manager" at bounding box center [777, 381] width 329 height 33
click at [790, 375] on span "Woolworths Supermarket AU - [GEOGRAPHIC_DATA] ([GEOGRAPHIC_DATA]) Store Manager" at bounding box center [777, 381] width 329 height 33
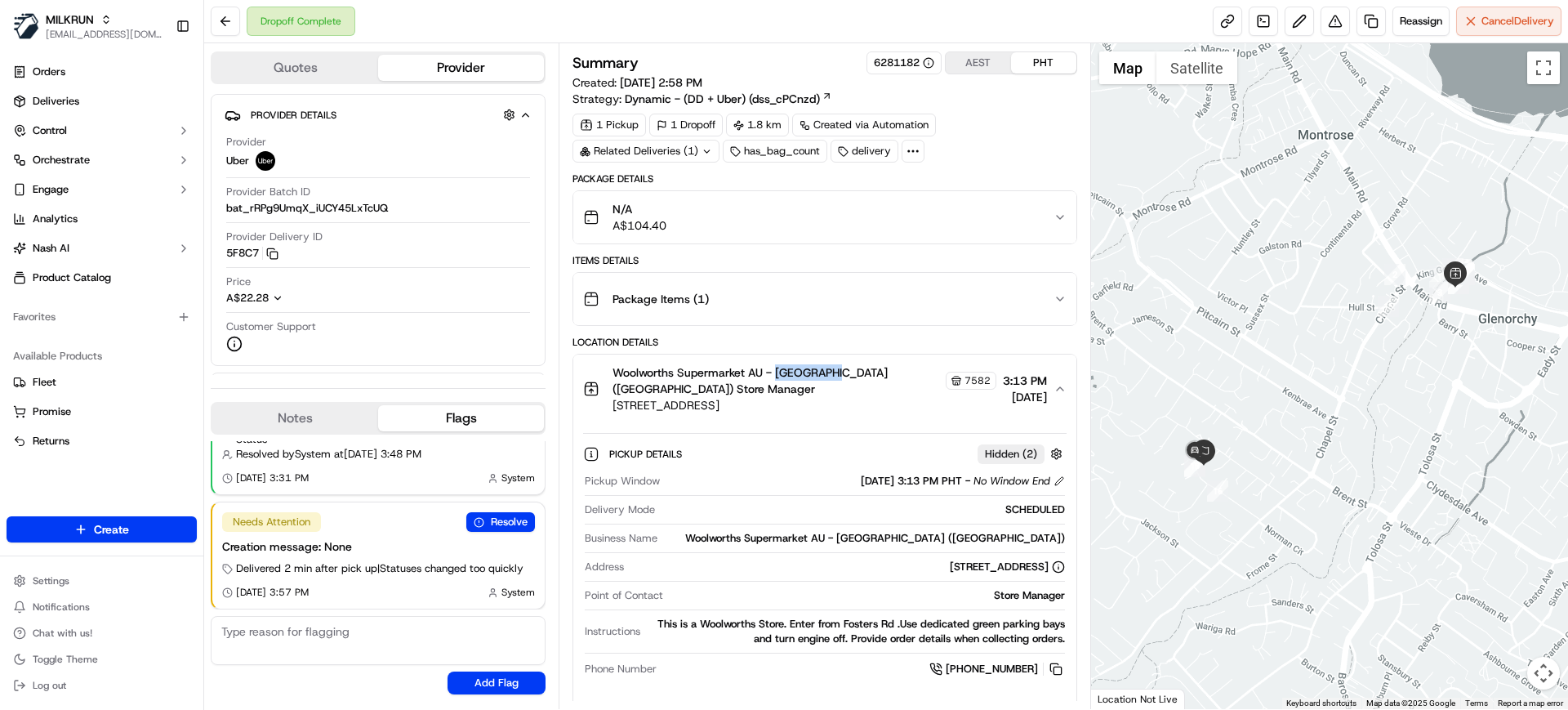
copy span "Northgate"
click at [93, 29] on span "[EMAIL_ADDRESS][DOMAIN_NAME]" at bounding box center [104, 35] width 116 height 13
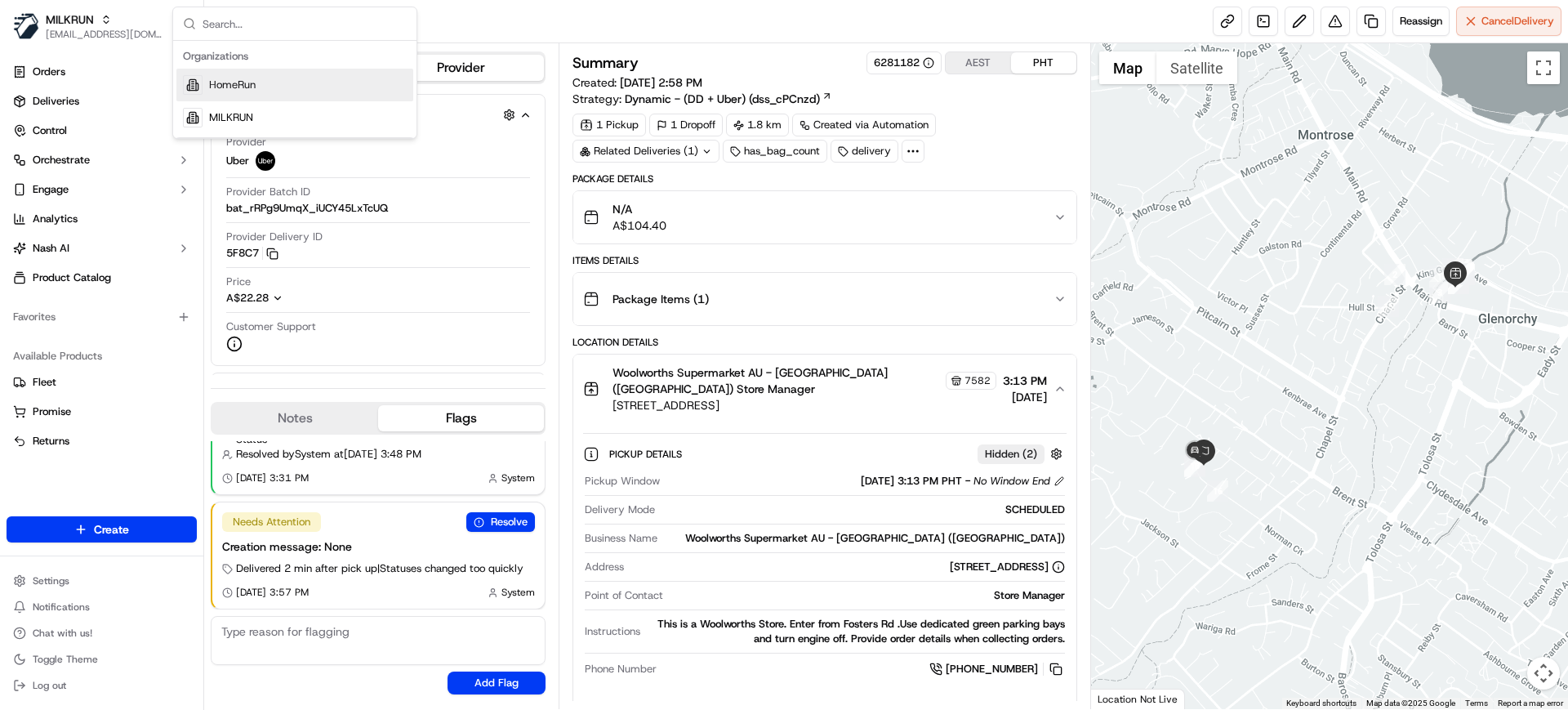
click at [237, 86] on span "HomeRun" at bounding box center [232, 85] width 46 height 14
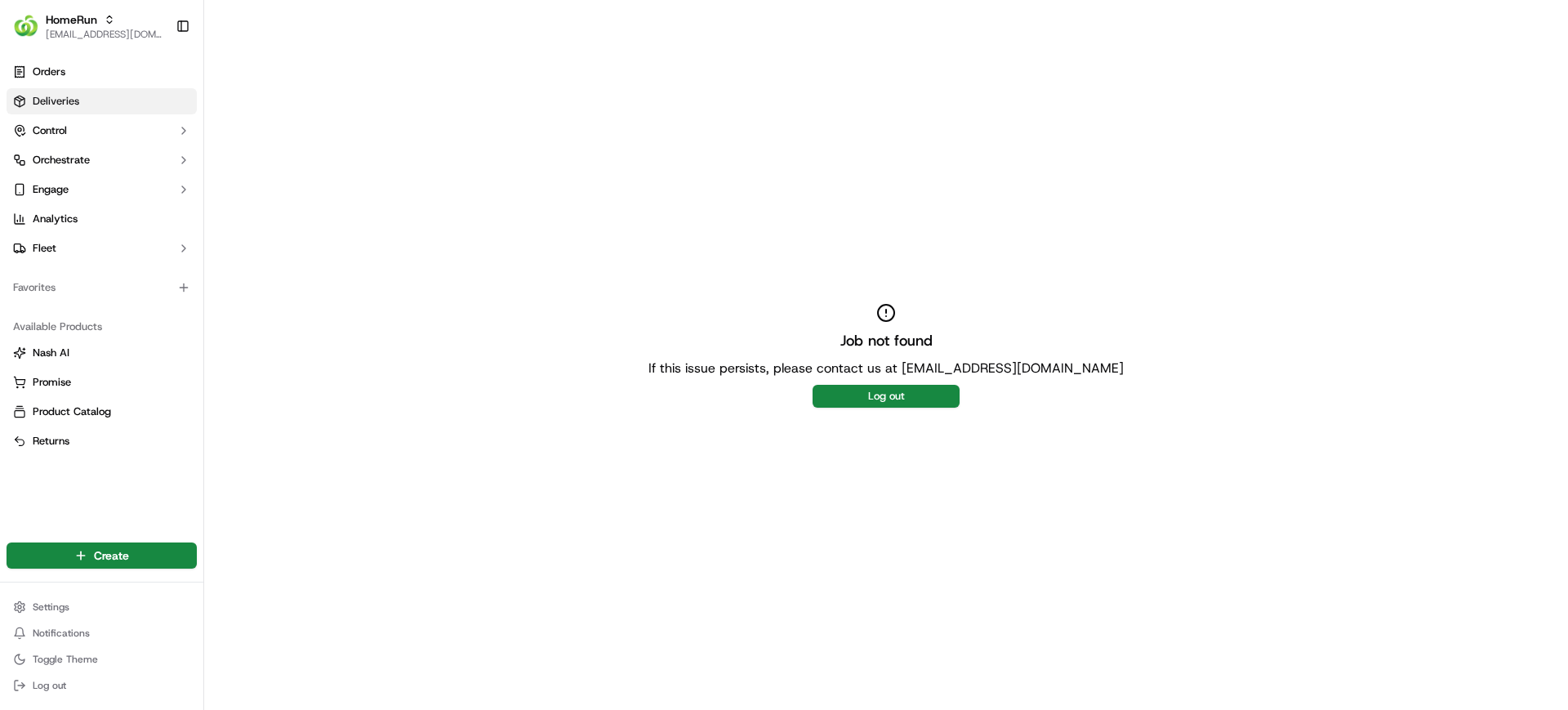
click at [70, 102] on span "Deliveries" at bounding box center [56, 101] width 46 height 14
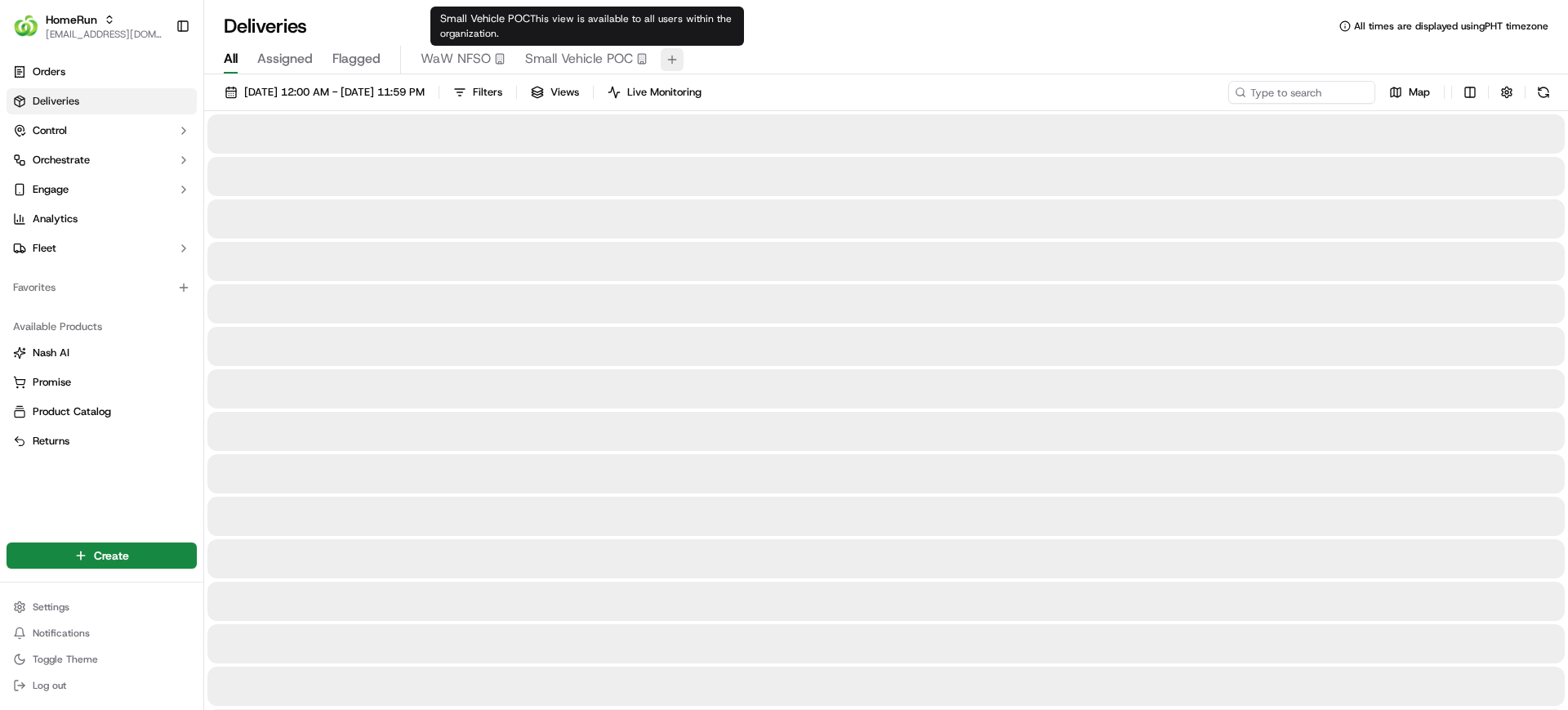
drag, startPoint x: 621, startPoint y: 61, endPoint x: 671, endPoint y: 61, distance: 50.0
click at [621, 61] on span "Small Vehicle POC" at bounding box center [579, 59] width 108 height 19
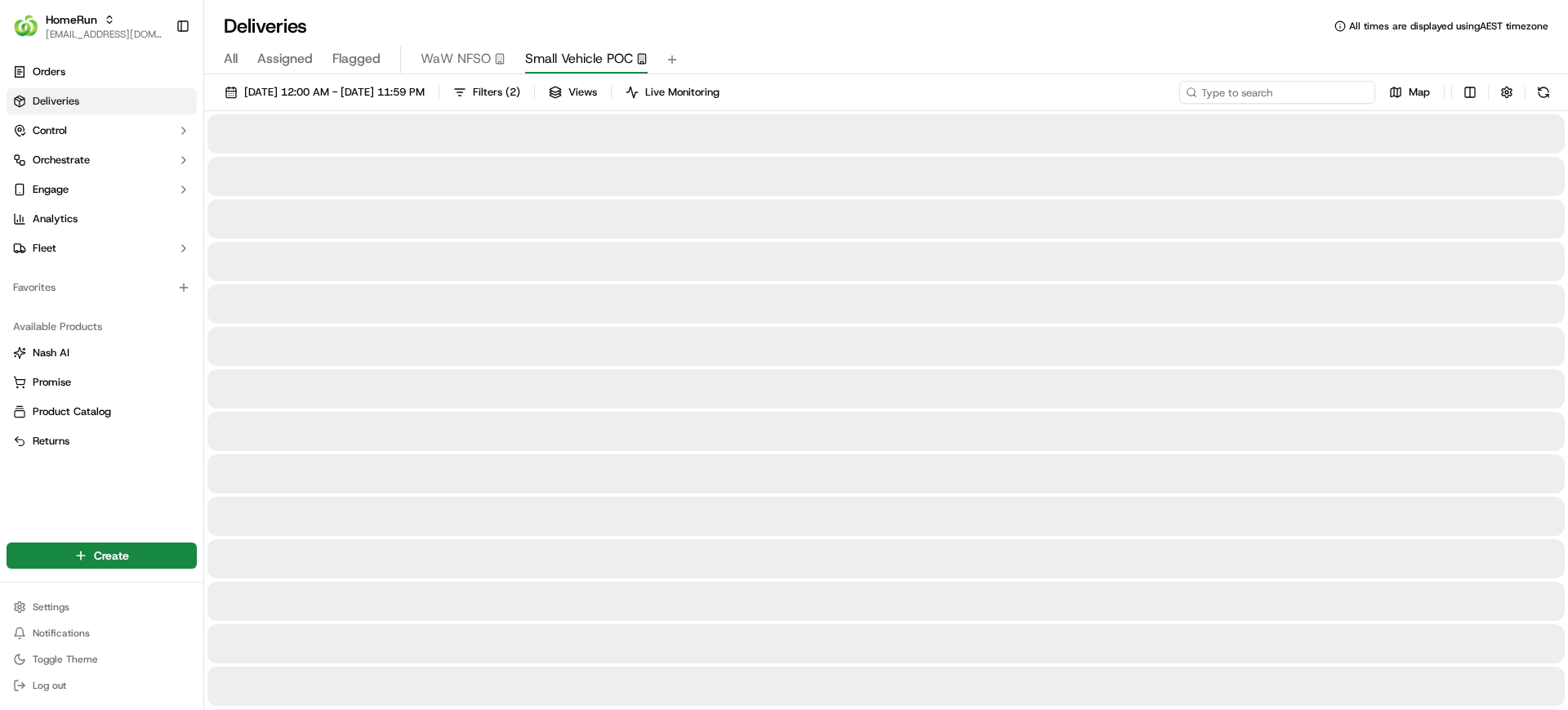
click at [1357, 101] on input at bounding box center [1277, 92] width 196 height 23
click at [1346, 95] on input at bounding box center [1277, 92] width 196 height 23
paste input "[GEOGRAPHIC_DATA]"
type input "[GEOGRAPHIC_DATA]"
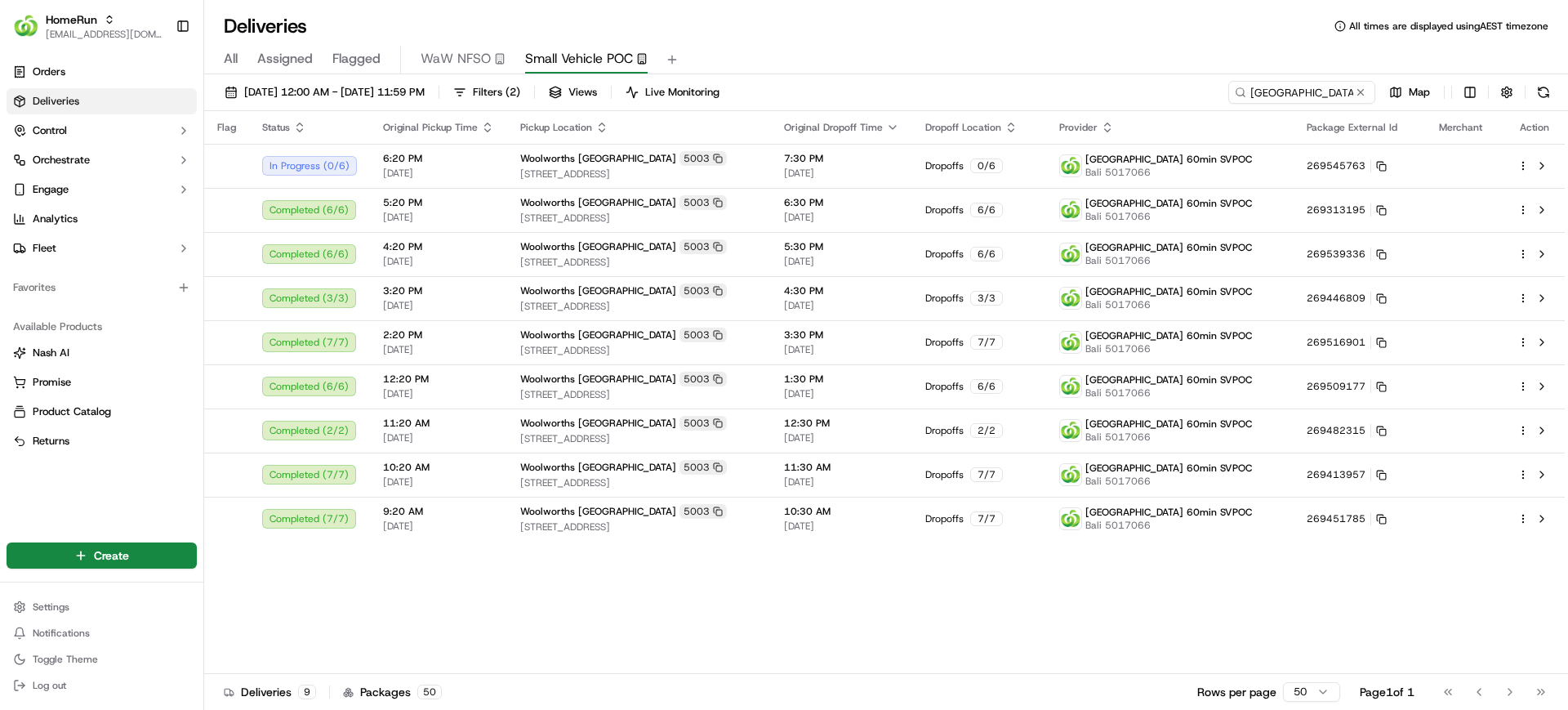
click at [931, 53] on div "All Assigned Flagged WaW NFSO Small Vehicle POC" at bounding box center [886, 61] width 1364 height 29
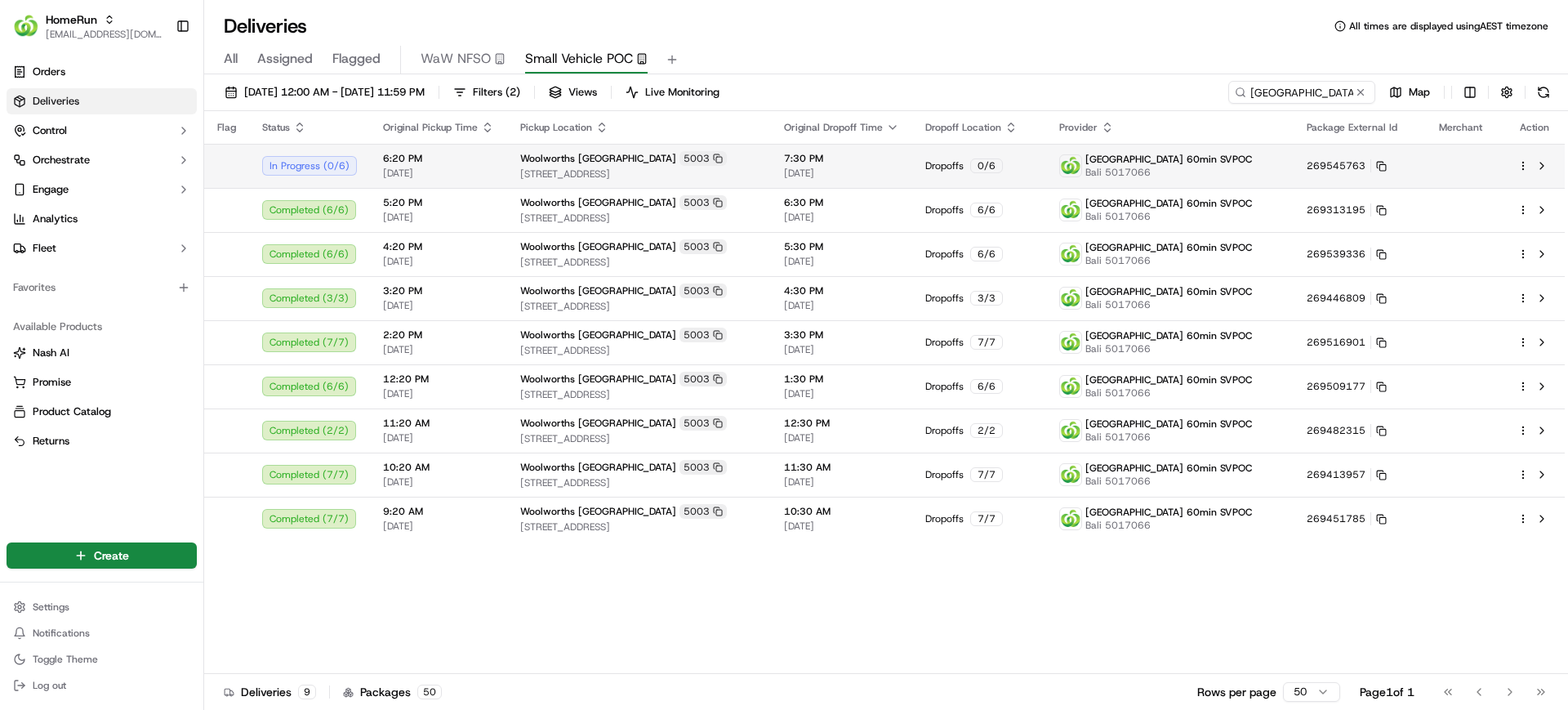
click at [1041, 174] on td "Dropoffs 0 / 6" at bounding box center [979, 165] width 134 height 44
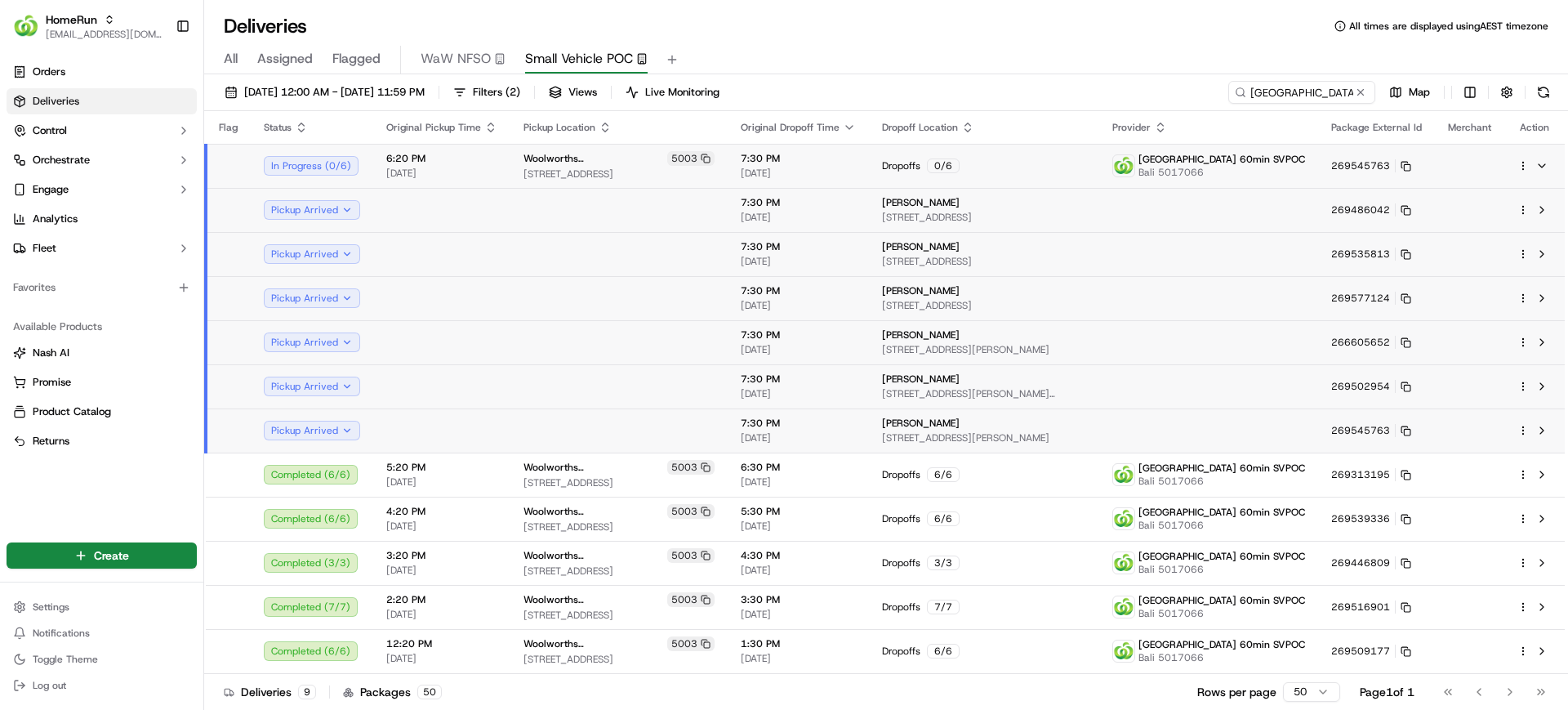
click at [122, 492] on div "Orders Deliveries Control Orchestrate Engage Analytics Fleet Favorites Availabl…" at bounding box center [101, 289] width 203 height 474
click at [149, 479] on div "Orders Deliveries Control Orchestrate Engage Analytics Fleet Favorites Availabl…" at bounding box center [101, 289] width 203 height 474
click at [248, 165] on td at bounding box center [228, 165] width 45 height 44
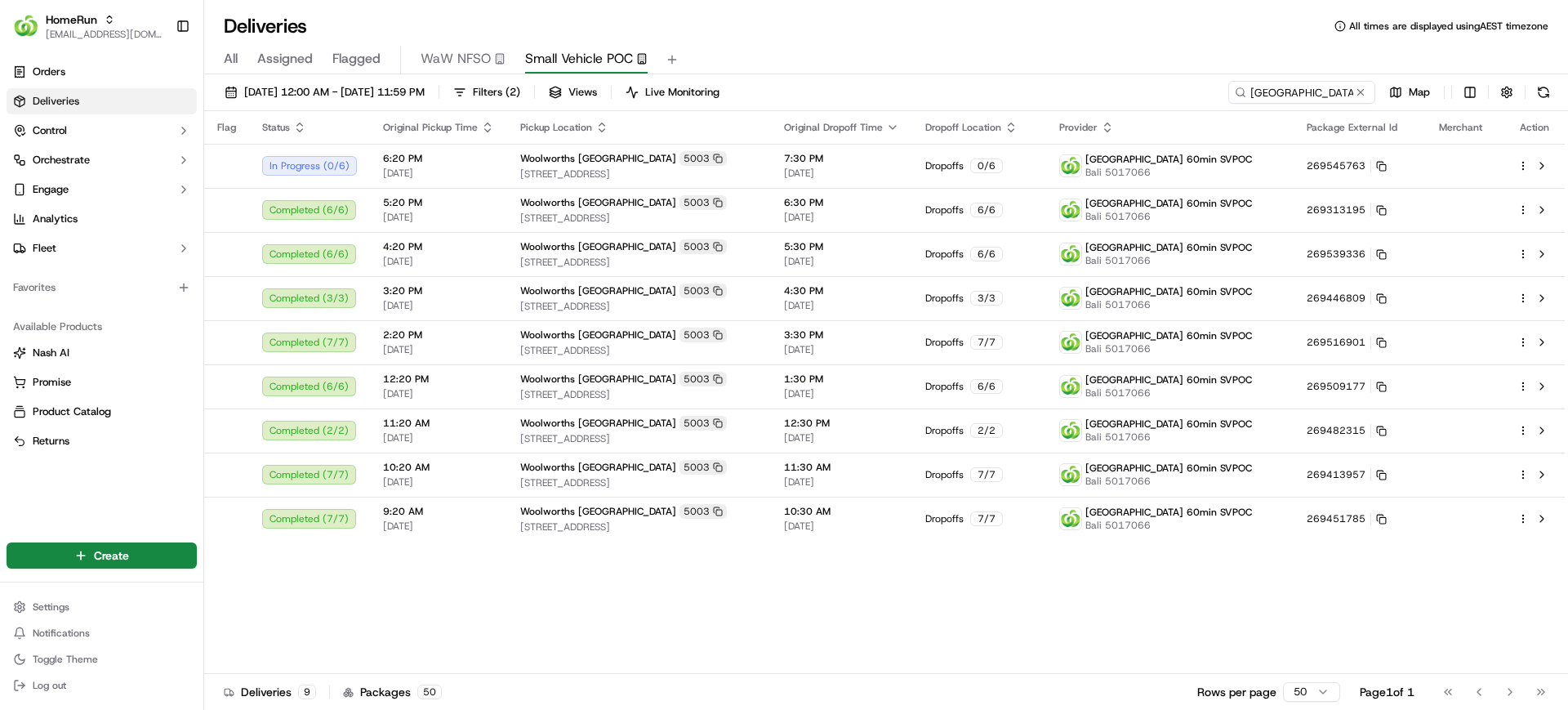
click at [439, 622] on div "Flag Status Original Pickup Time Pickup Location Original Dropoff Time Dropoff …" at bounding box center [884, 392] width 1361 height 563
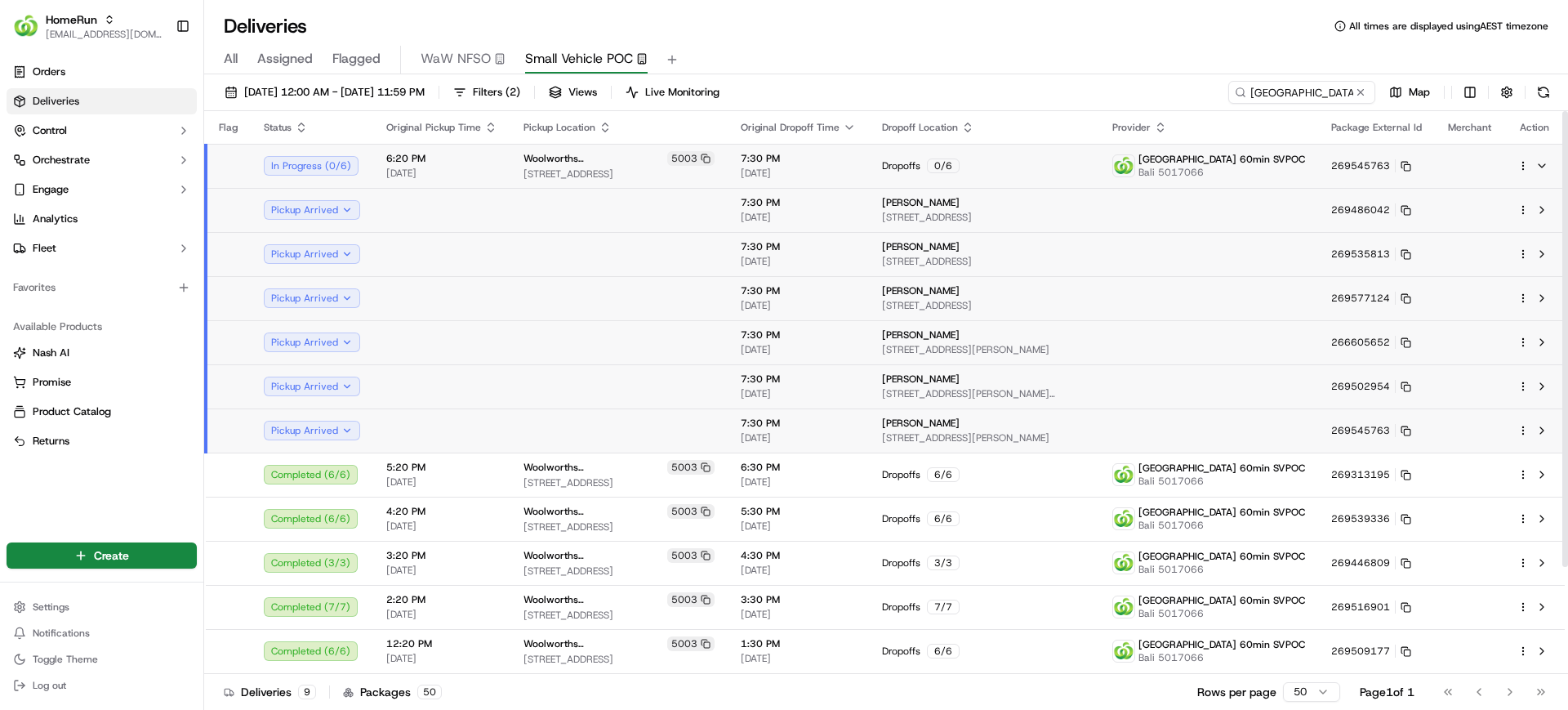
click at [241, 165] on td at bounding box center [228, 165] width 45 height 44
click at [143, 469] on div "Orders Deliveries Control Orchestrate Engage Analytics Fleet Favorites Availabl…" at bounding box center [101, 289] width 203 height 474
click at [139, 494] on div "Orders Deliveries Control Orchestrate Engage Analytics Fleet Favorites Availabl…" at bounding box center [101, 289] width 203 height 474
click at [976, 32] on div "Deliveries All times are displayed using AEST timezone" at bounding box center [886, 26] width 1364 height 26
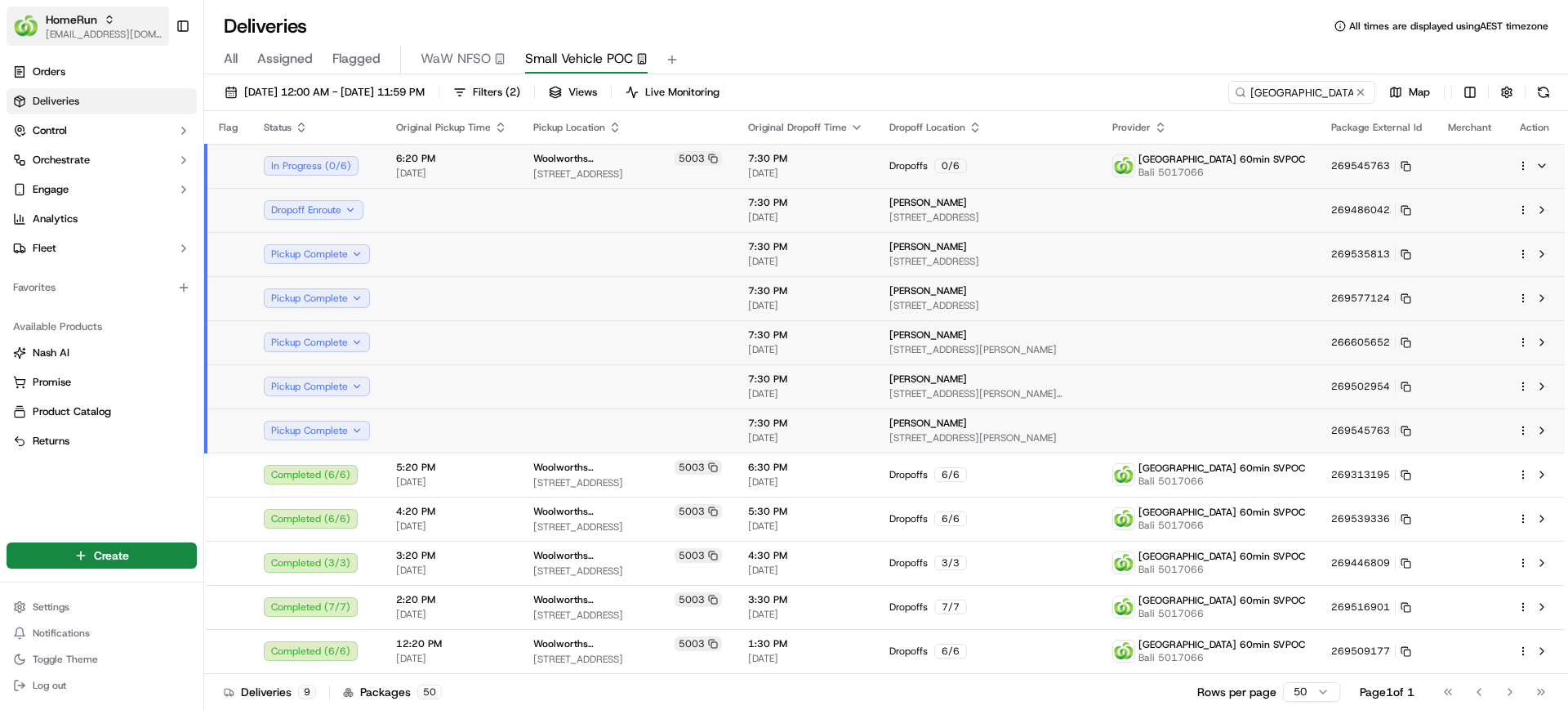
click at [110, 40] on span "[EMAIL_ADDRESS][DOMAIN_NAME]" at bounding box center [104, 35] width 116 height 13
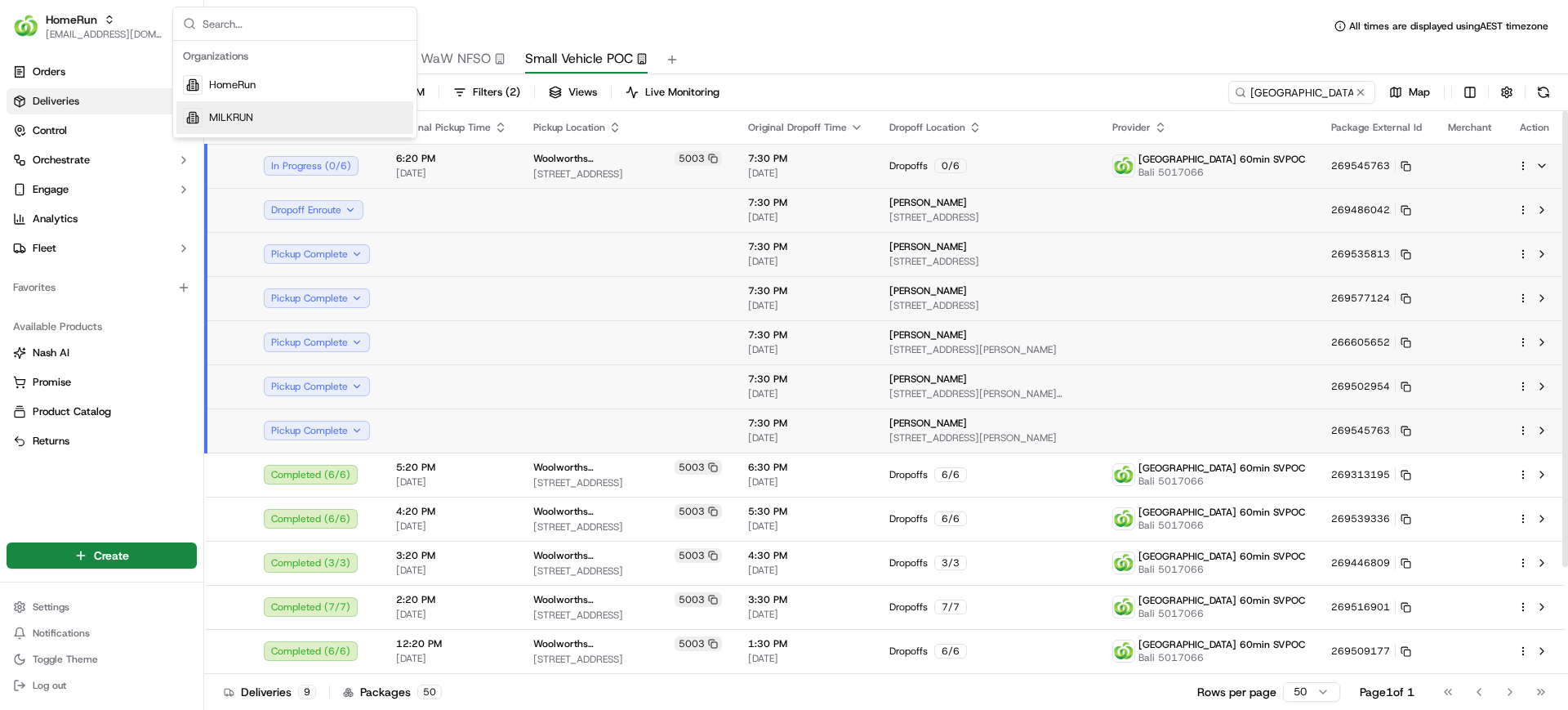
click at [248, 122] on span "MILKRUN" at bounding box center [231, 117] width 44 height 14
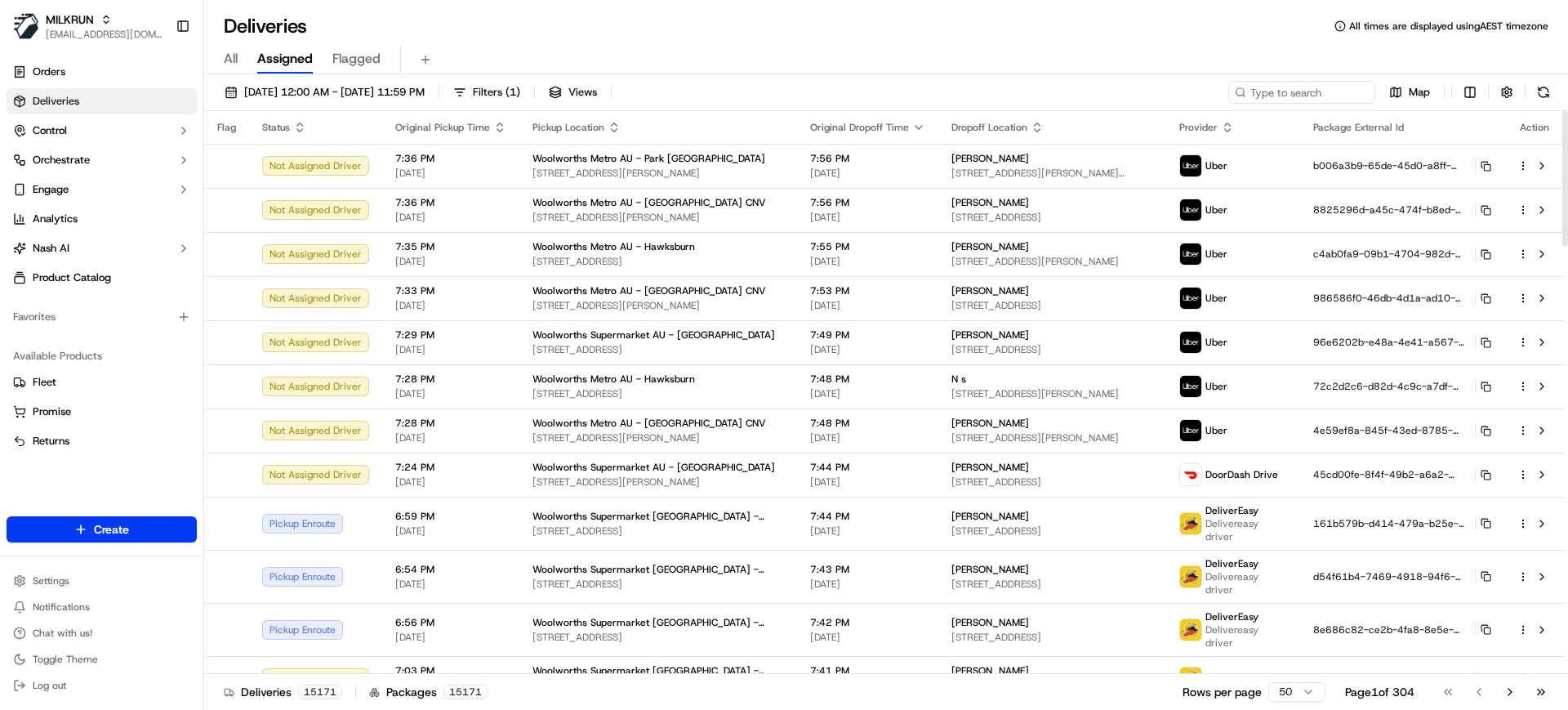
drag, startPoint x: 525, startPoint y: 49, endPoint x: 518, endPoint y: 26, distance: 24.0
click at [521, 41] on div "All Assigned Flagged" at bounding box center [886, 57] width 1364 height 36
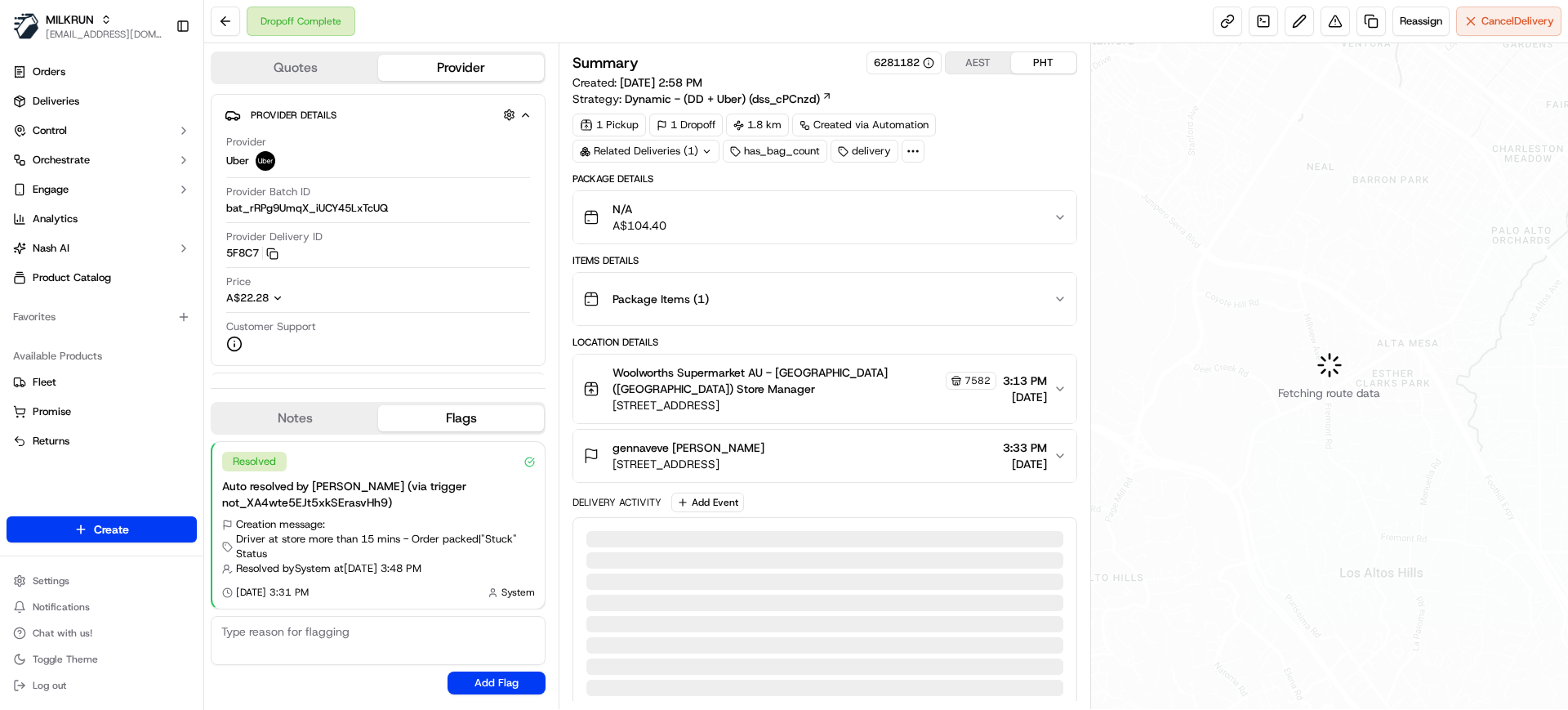
scroll to position [114, 0]
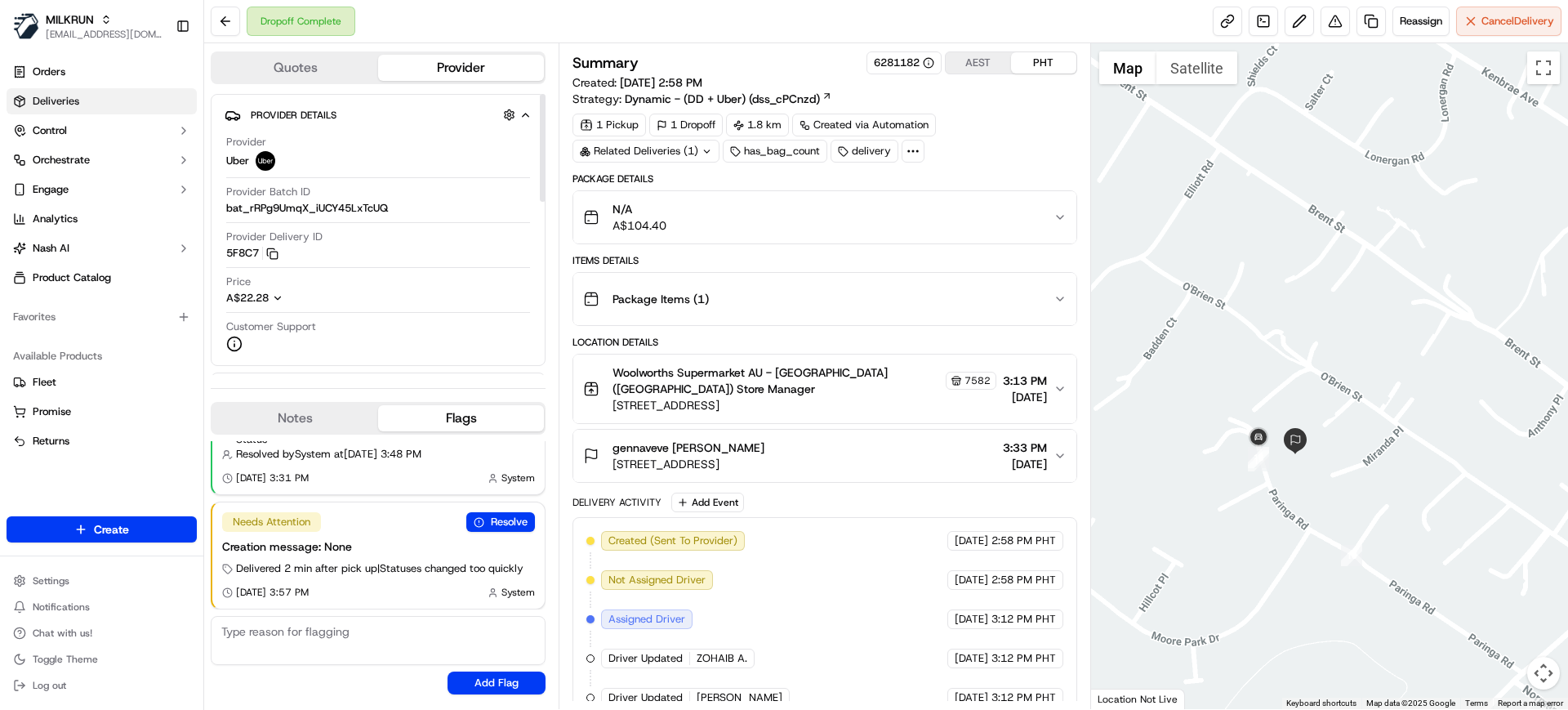
click at [70, 110] on link "Deliveries" at bounding box center [102, 101] width 190 height 26
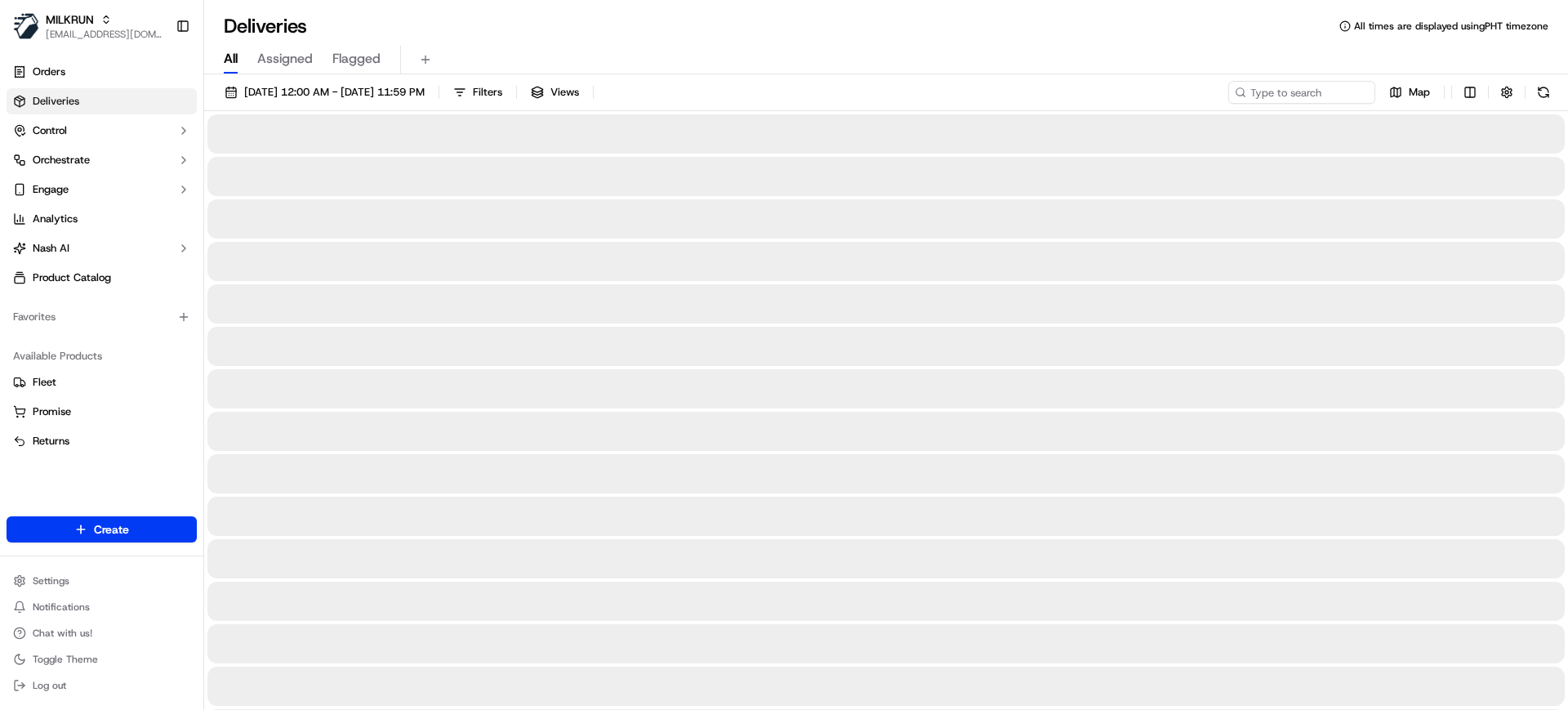
click at [224, 53] on span "All" at bounding box center [231, 59] width 13 height 19
click at [1277, 84] on input at bounding box center [1277, 92] width 196 height 23
paste input "Eleanor Martin"
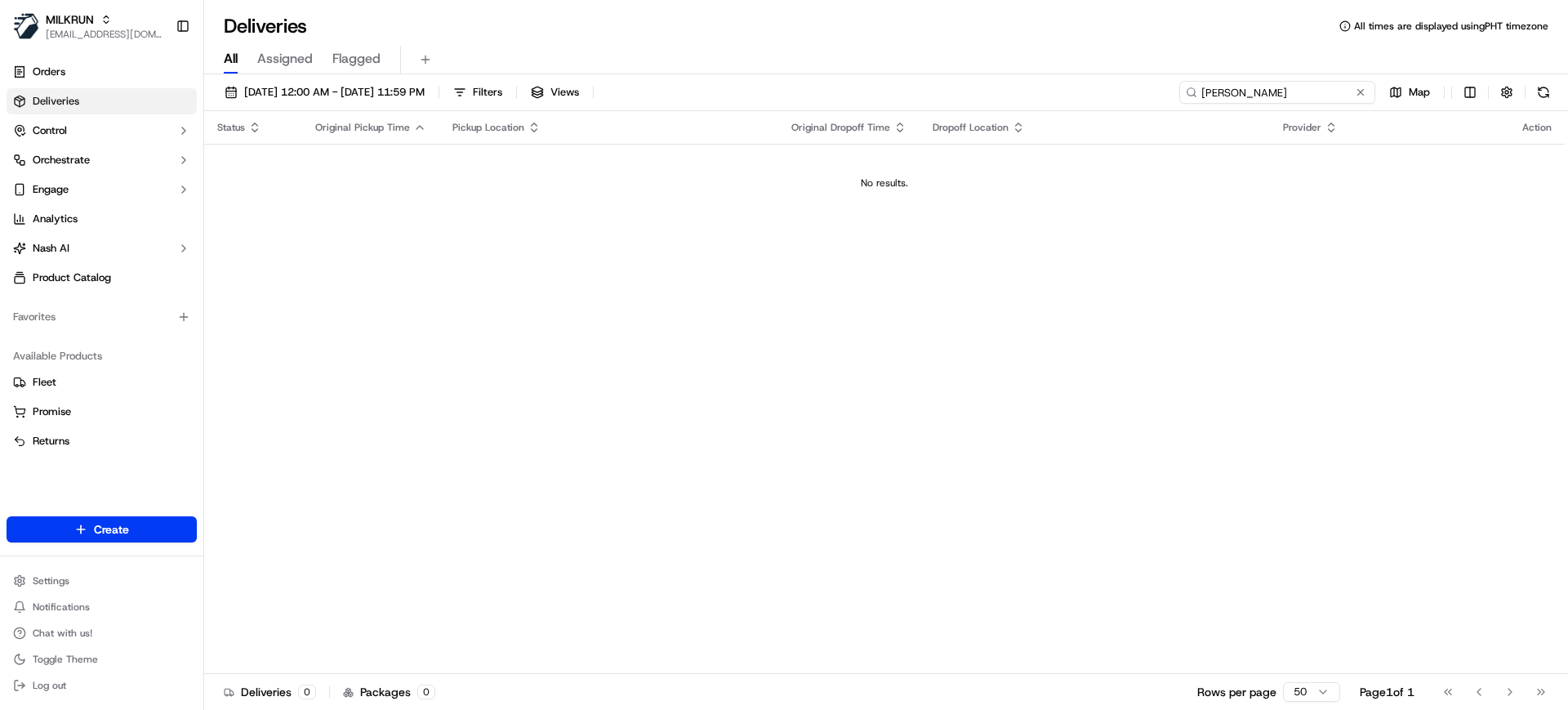
type input "Eleanor Martin"
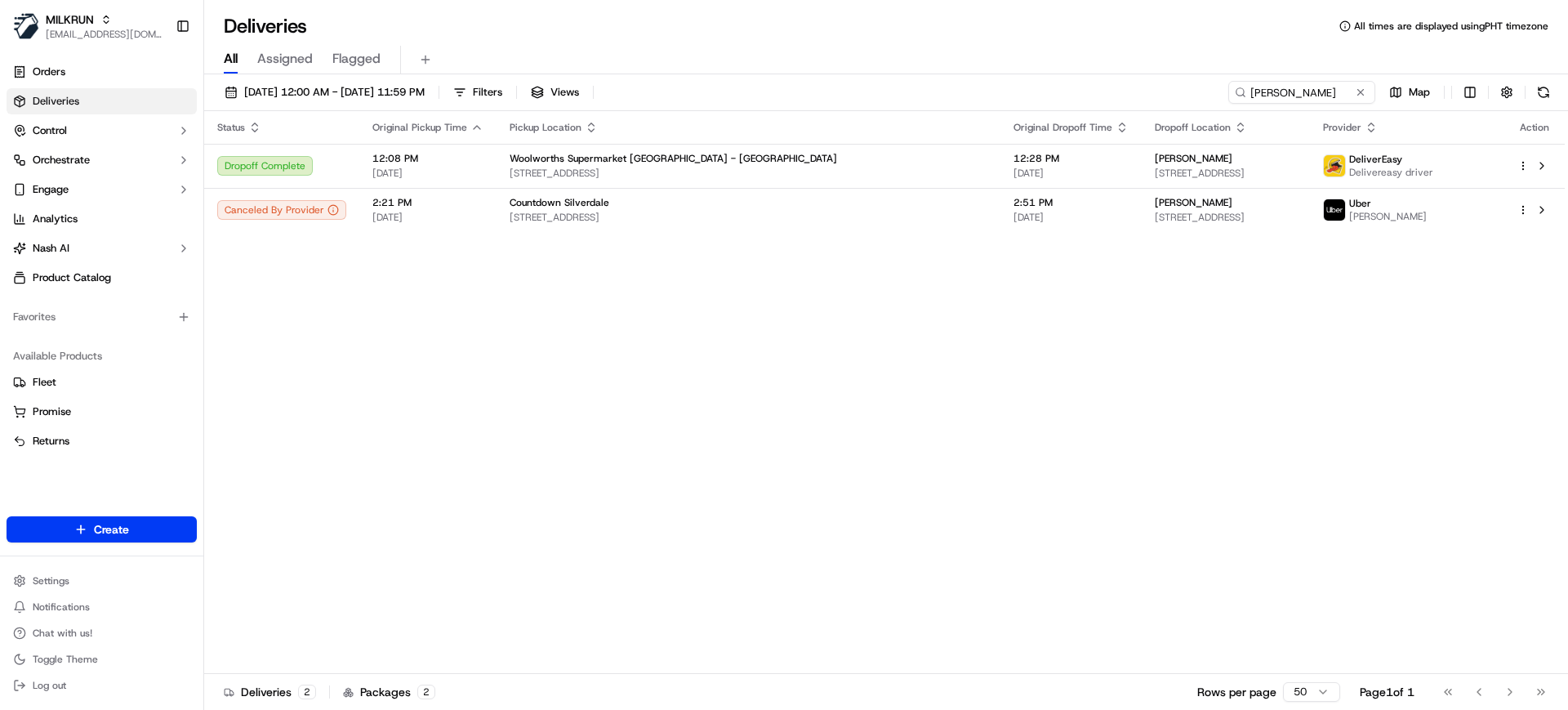
click at [1037, 440] on div "Status Original Pickup Time Pickup Location Original Dropoff Time Dropoff Locat…" at bounding box center [884, 392] width 1361 height 563
click at [814, 209] on div "Countdown Silverdale" at bounding box center [748, 203] width 478 height 13
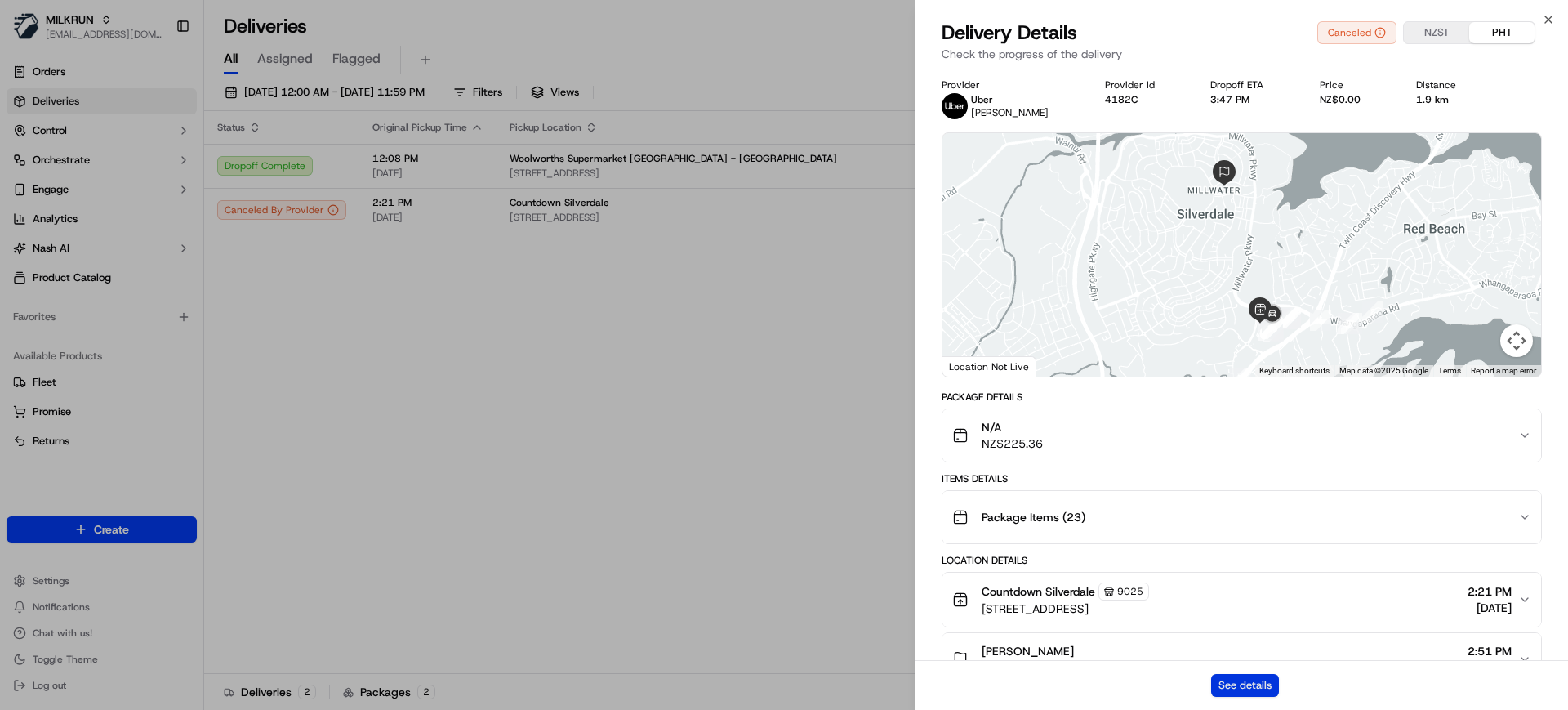
click at [1238, 686] on button "See details" at bounding box center [1245, 686] width 67 height 23
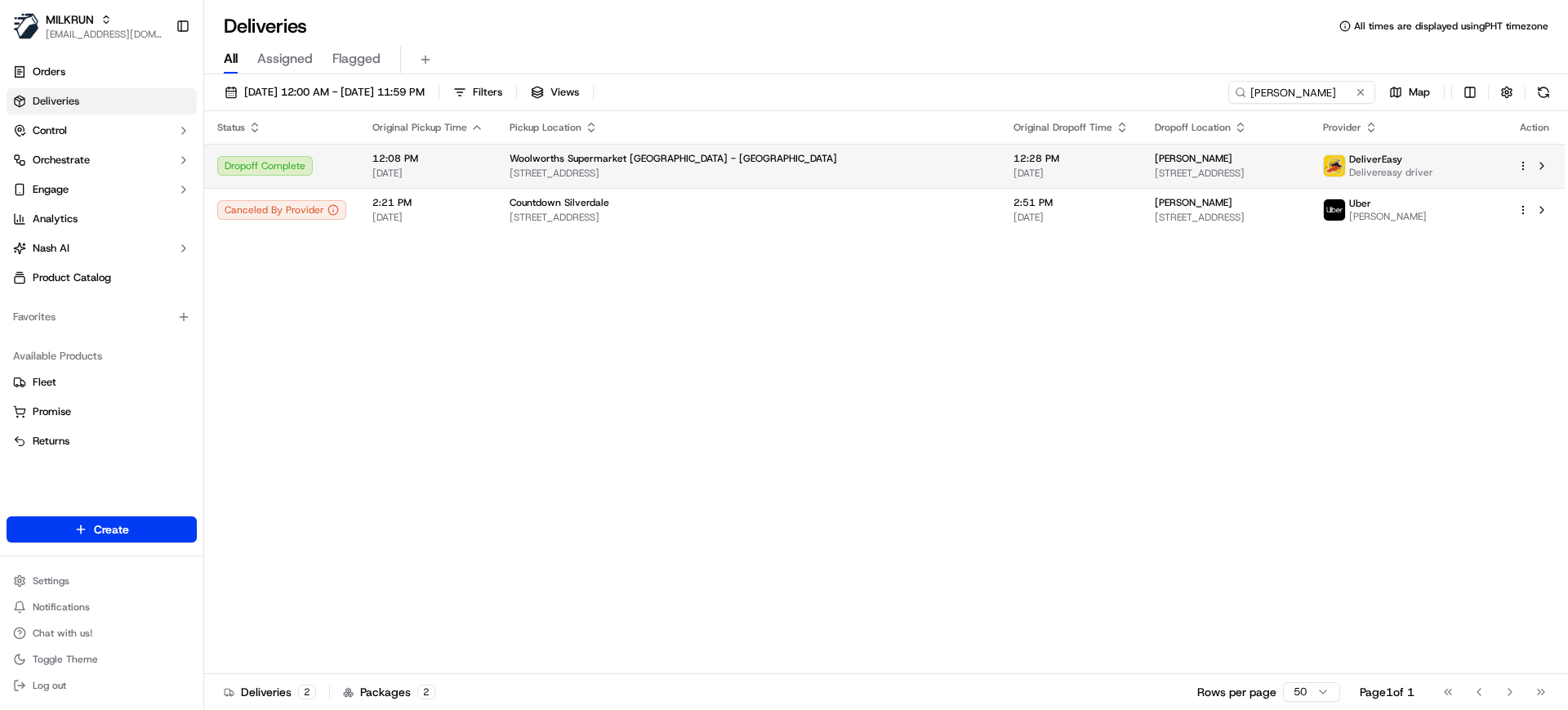
click at [666, 160] on span "Woolworths Supermarket NZ - Silverdale" at bounding box center [673, 159] width 328 height 13
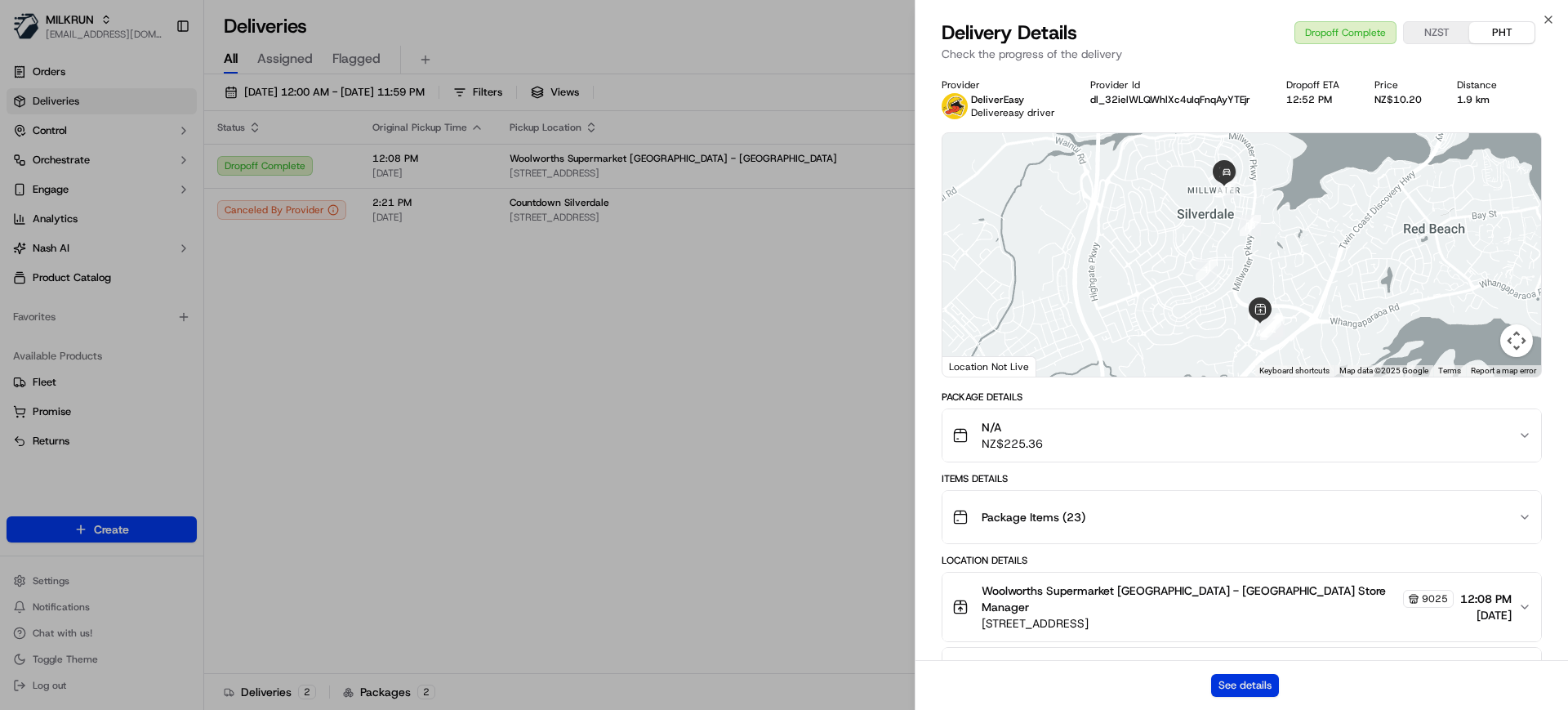
click at [1237, 691] on button "See details" at bounding box center [1245, 686] width 67 height 23
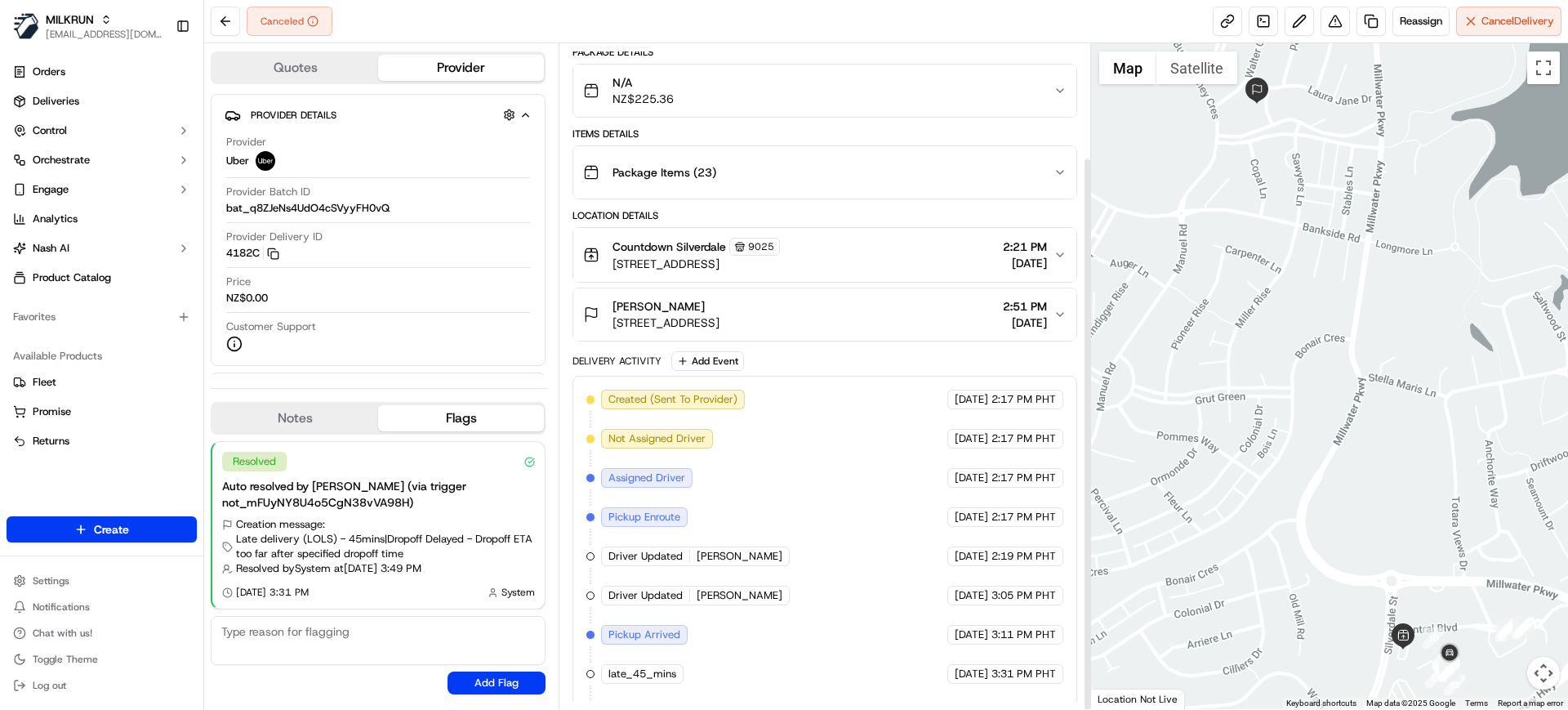
scroll to position [137, 0]
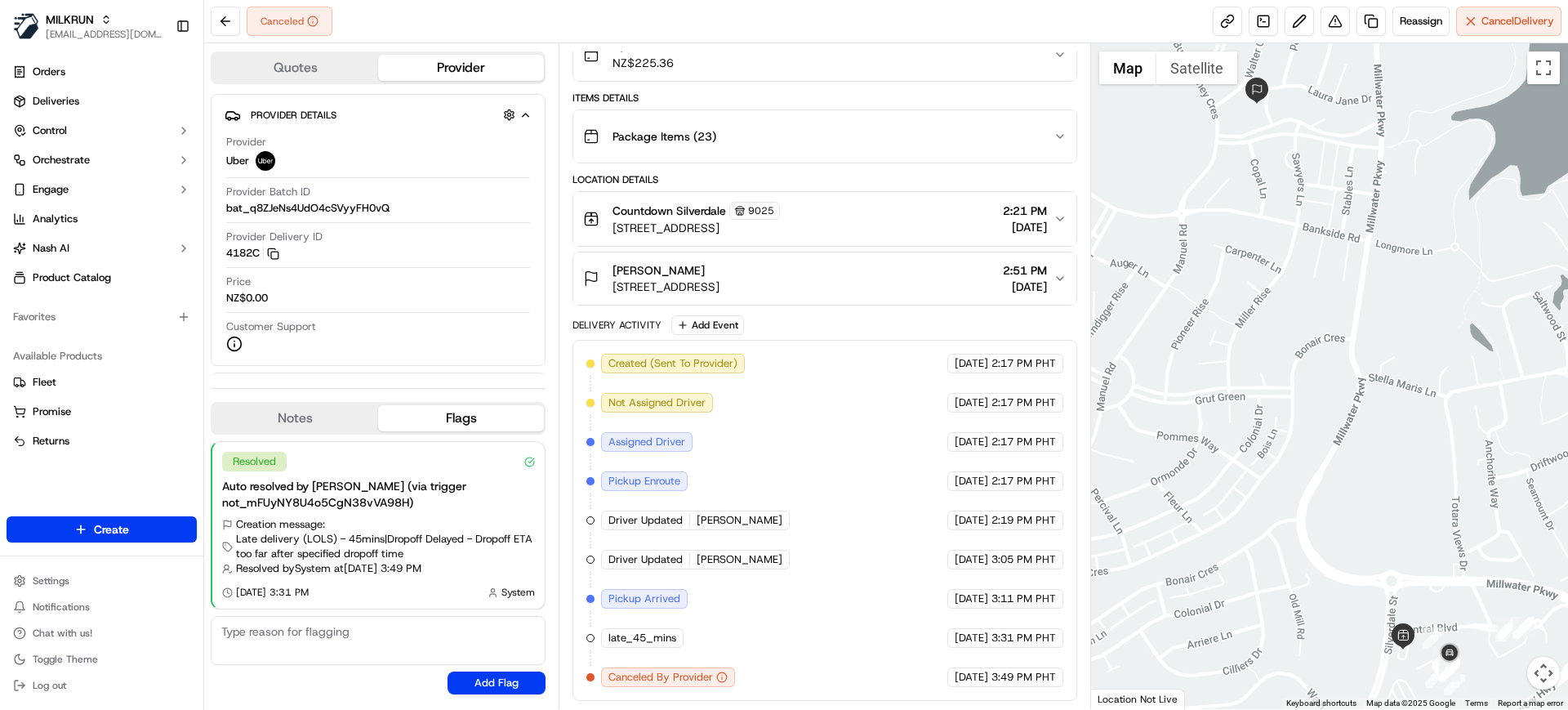
drag, startPoint x: 544, startPoint y: 33, endPoint x: 633, endPoint y: 36, distance: 89.1
click at [545, 33] on div "Canceled Reassign Cancel Delivery" at bounding box center [886, 21] width 1364 height 43
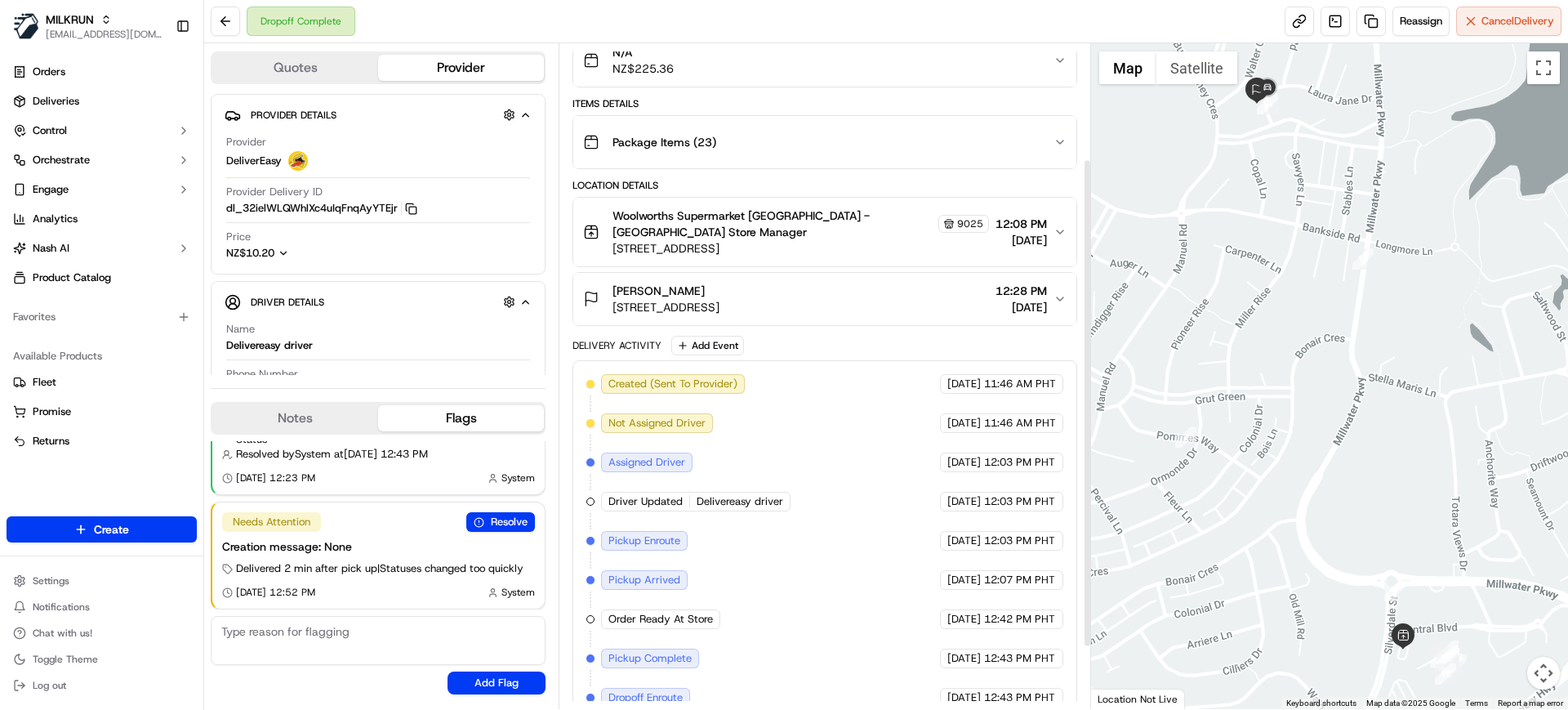
scroll to position [241, 0]
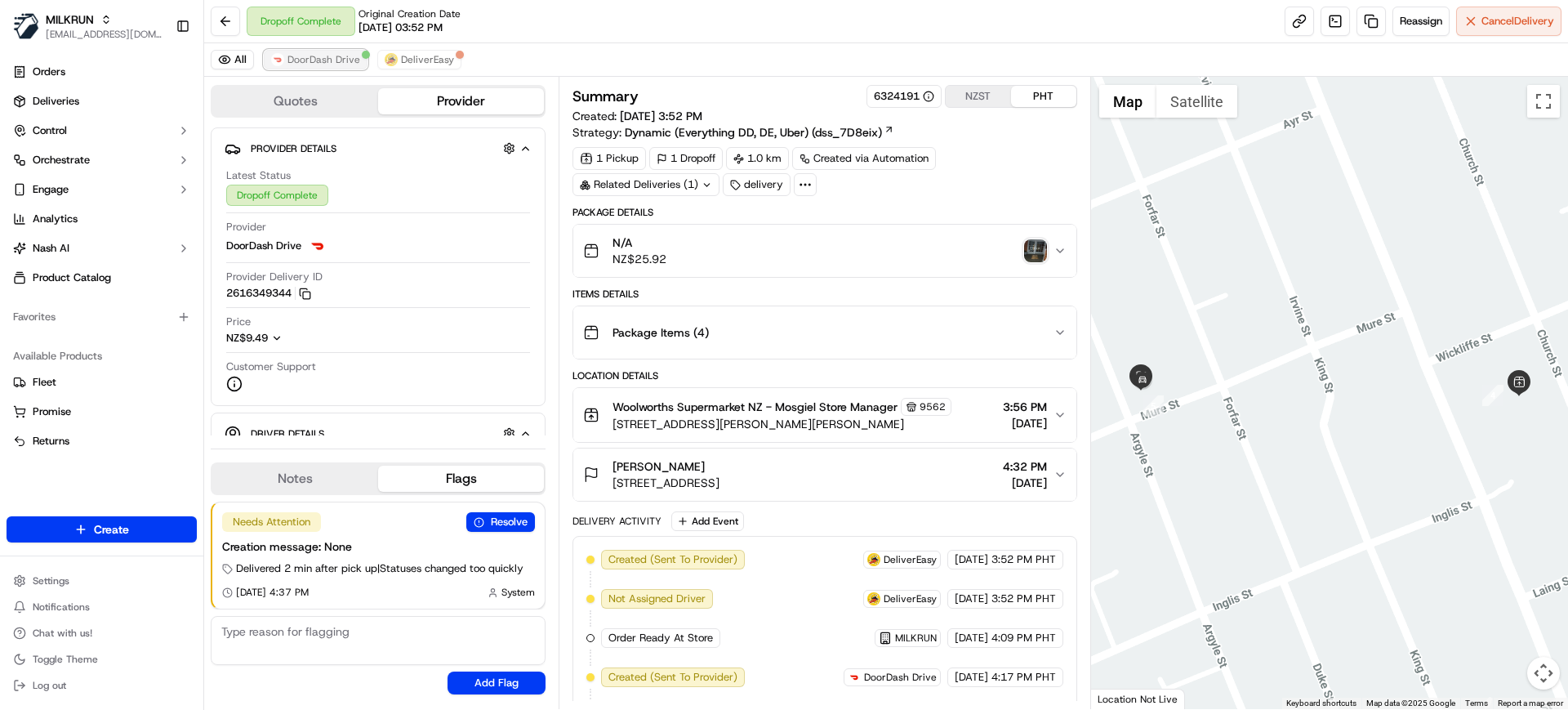
click at [343, 64] on span "DoorDash Drive" at bounding box center [324, 60] width 73 height 13
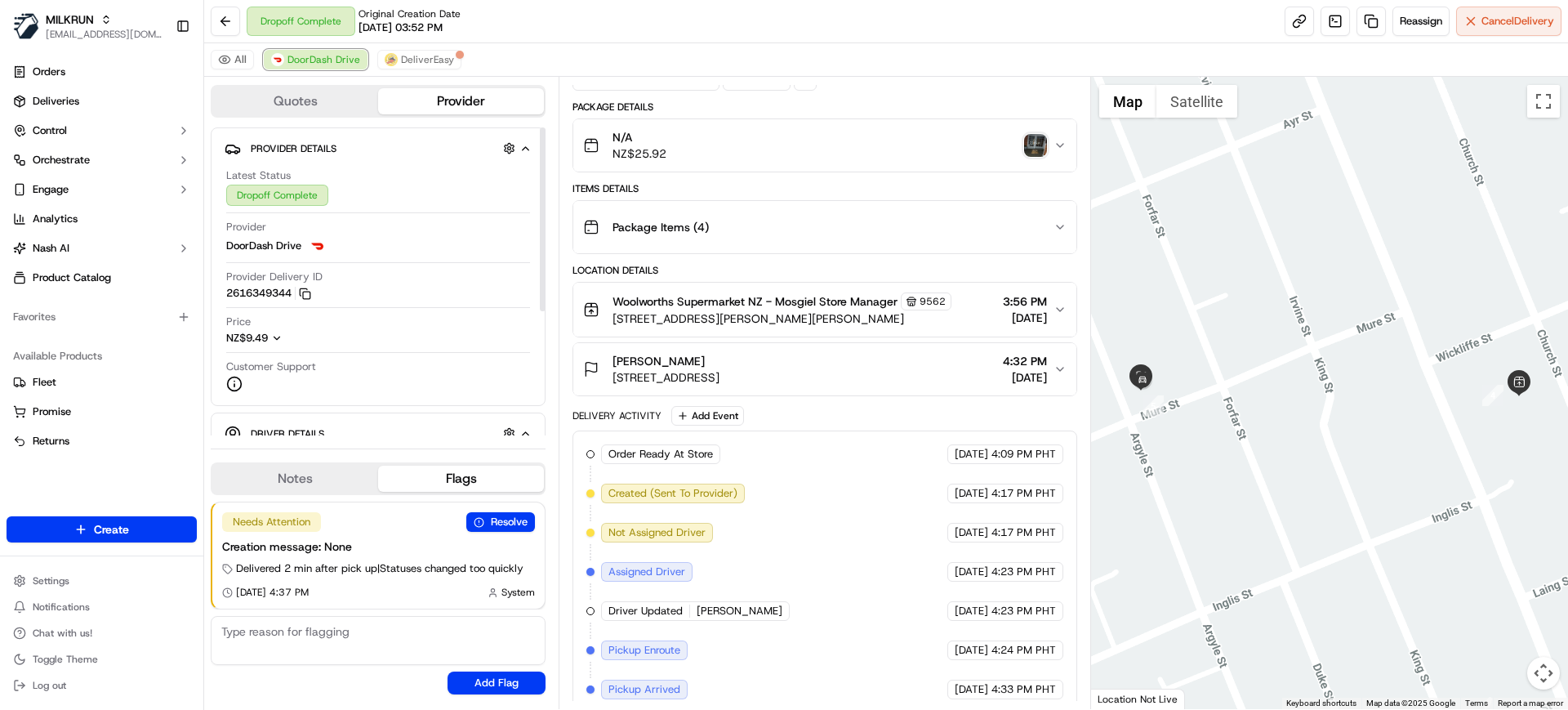
scroll to position [274, 0]
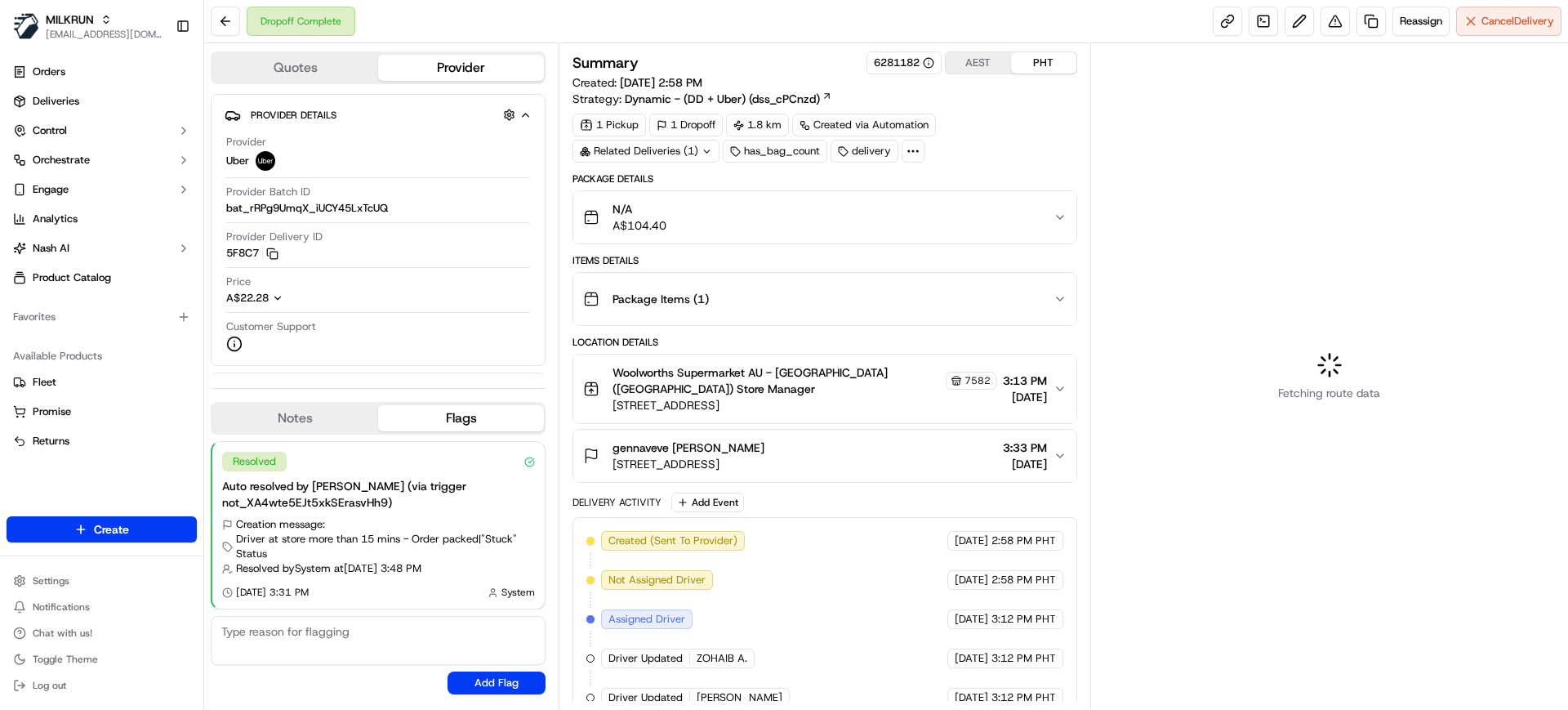
scroll to position [114, 0]
